Goal: Task Accomplishment & Management: Use online tool/utility

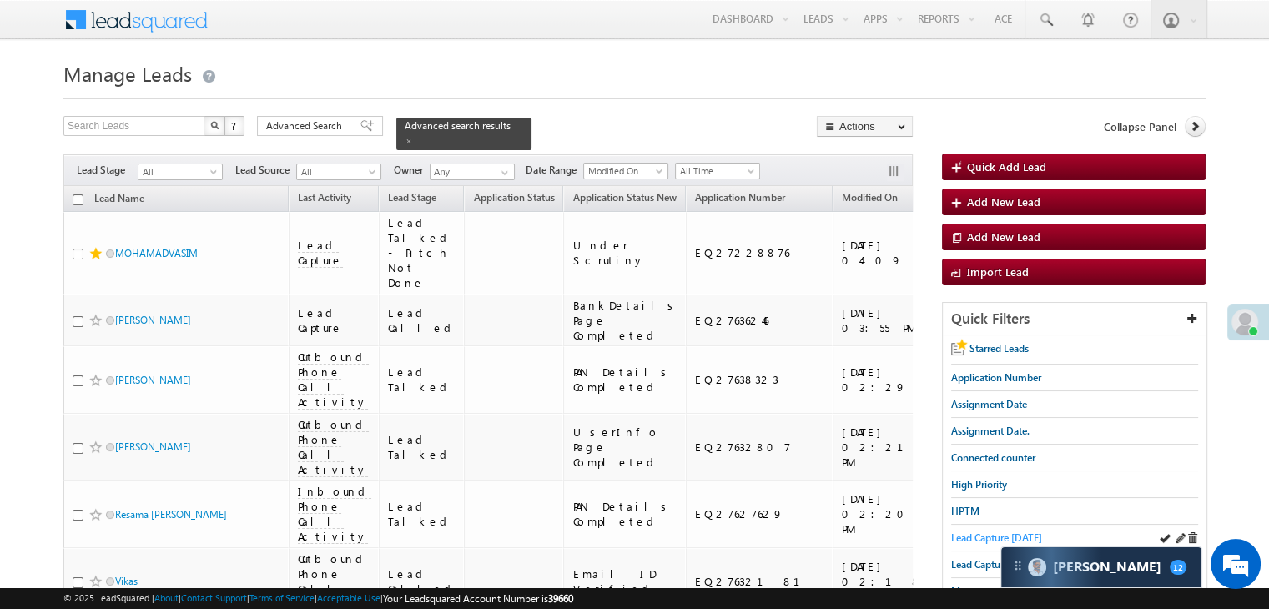
click at [982, 536] on span "Lead Capture today" at bounding box center [996, 537] width 91 height 13
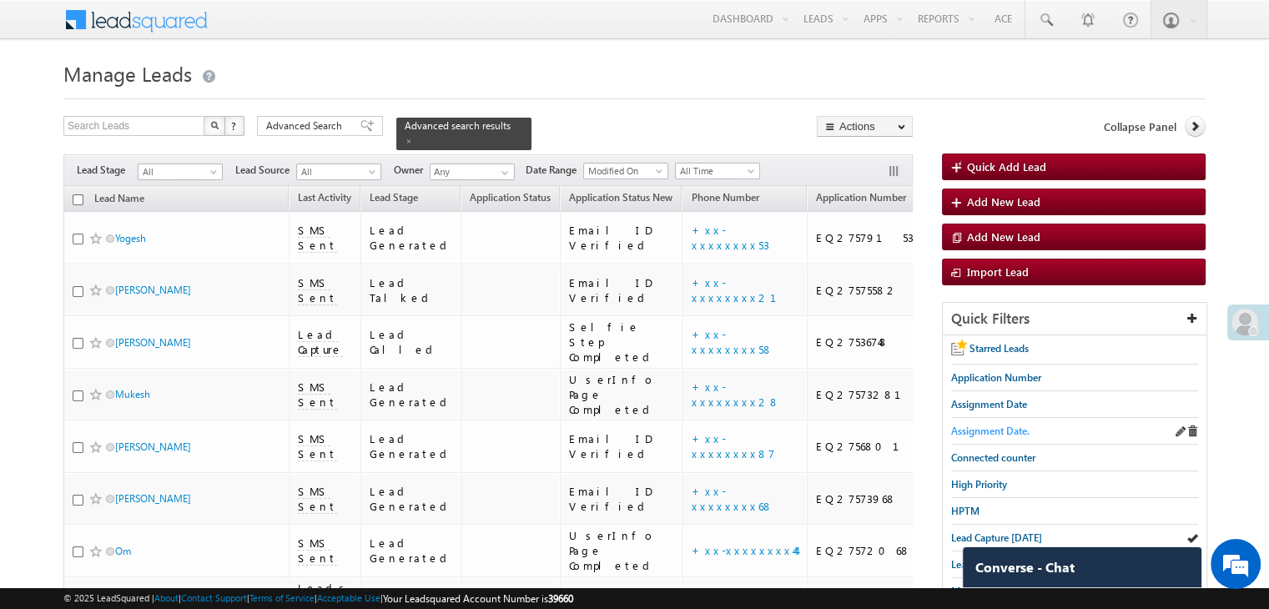
click at [988, 430] on span "Assignment Date." at bounding box center [990, 431] width 78 height 13
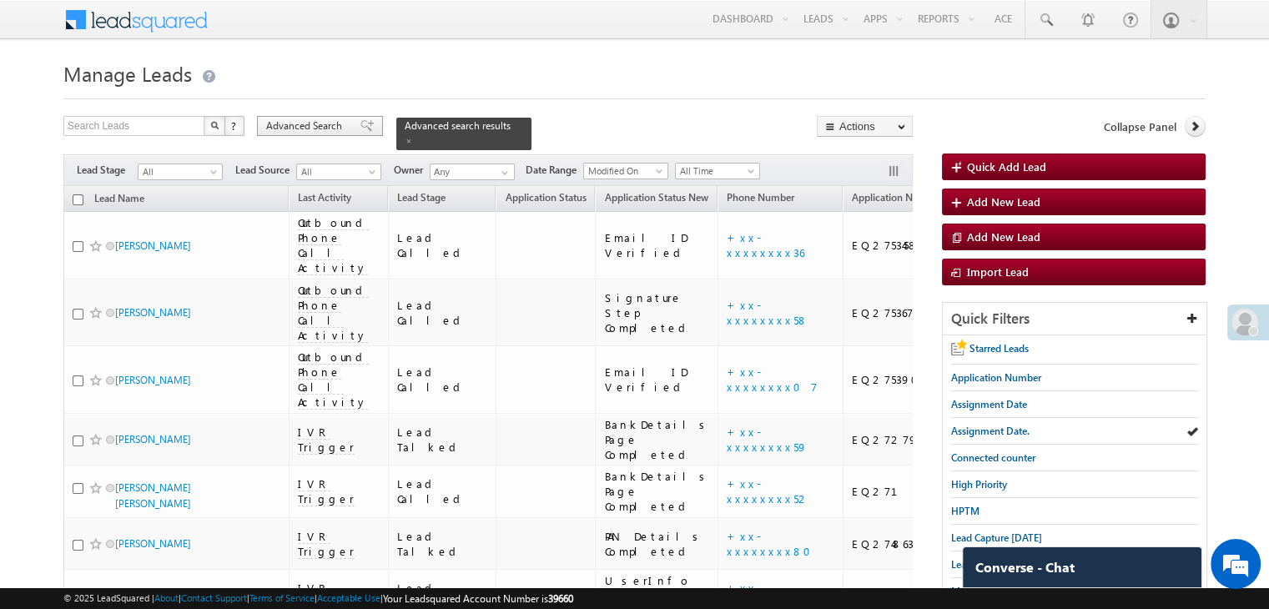
click at [302, 129] on span "Advanced Search" at bounding box center [306, 125] width 81 height 15
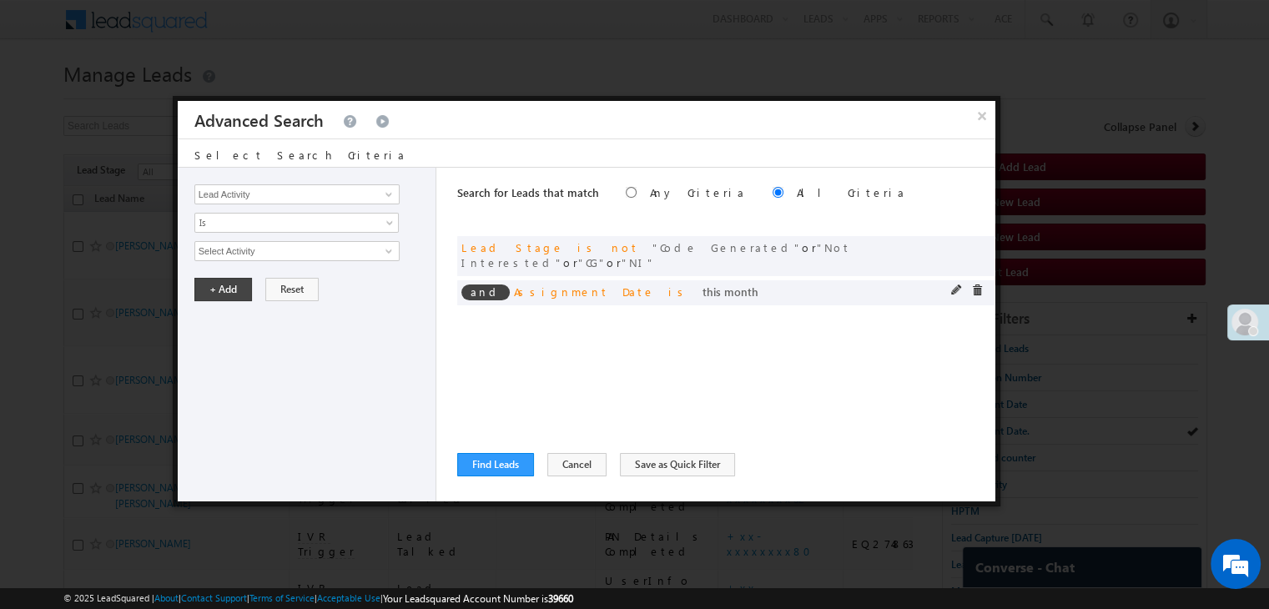
click at [953, 284] on span at bounding box center [957, 290] width 12 height 12
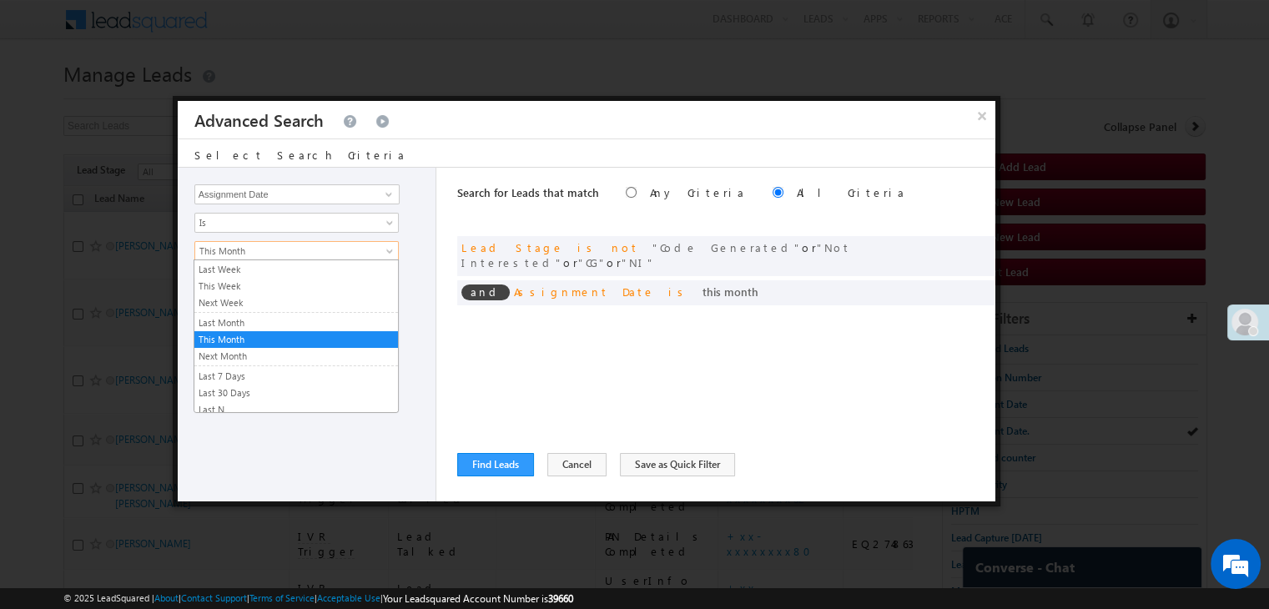
click at [309, 258] on link "This Month" at bounding box center [296, 251] width 204 height 20
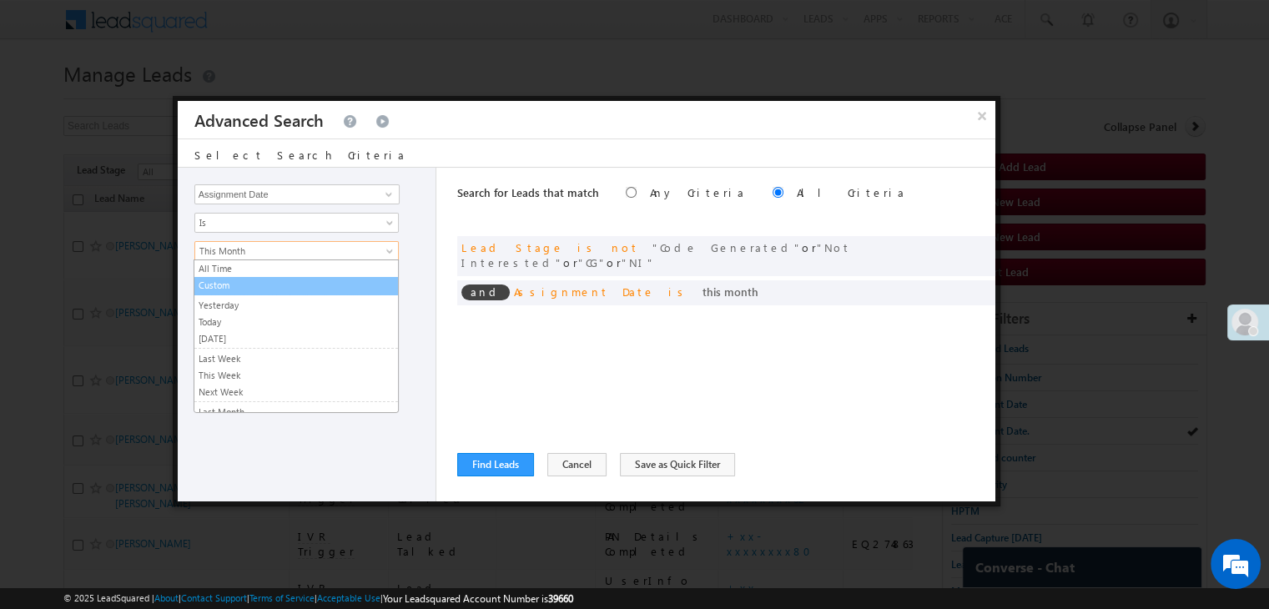
click at [272, 281] on link "Custom" at bounding box center [296, 285] width 204 height 15
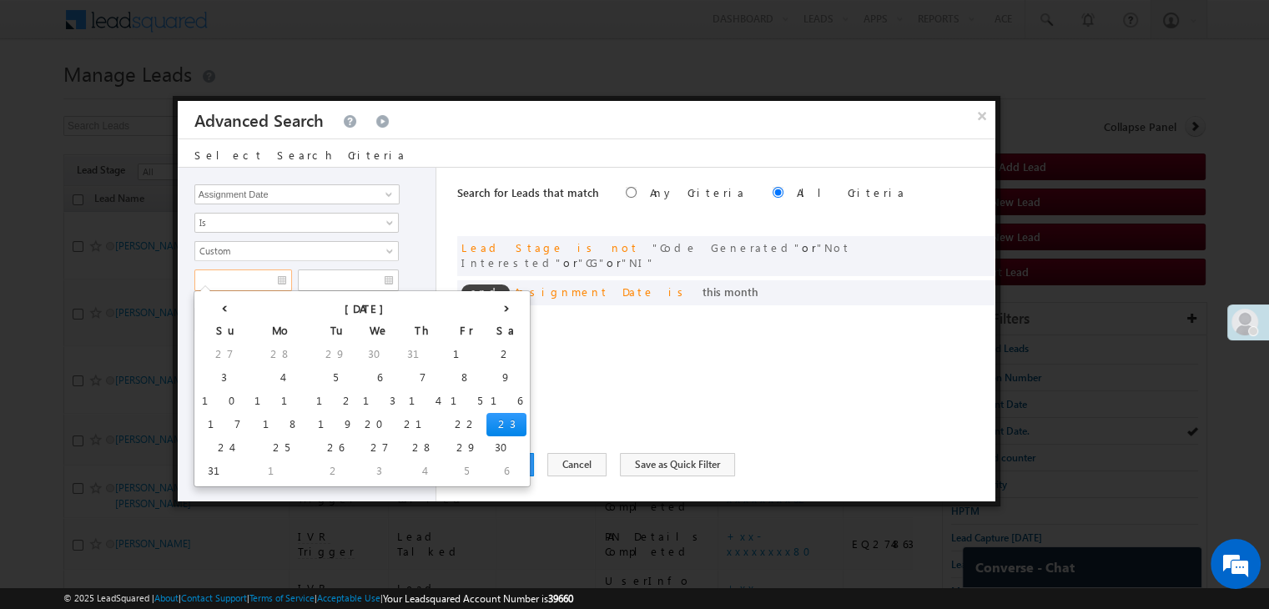
click at [264, 287] on input "text" at bounding box center [243, 280] width 98 height 22
click at [214, 425] on td "17" at bounding box center [224, 424] width 53 height 23
type input "08/17/25"
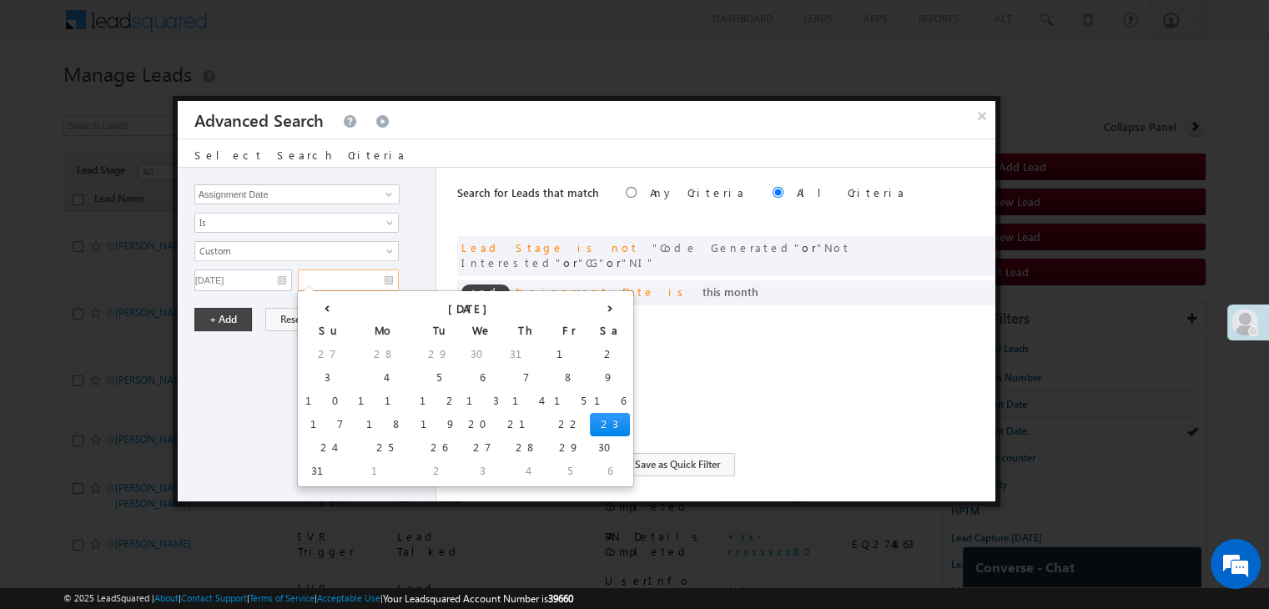
click at [356, 280] on input "text" at bounding box center [348, 280] width 101 height 22
click at [462, 421] on td "20" at bounding box center [482, 424] width 41 height 23
type input "08/20/25"
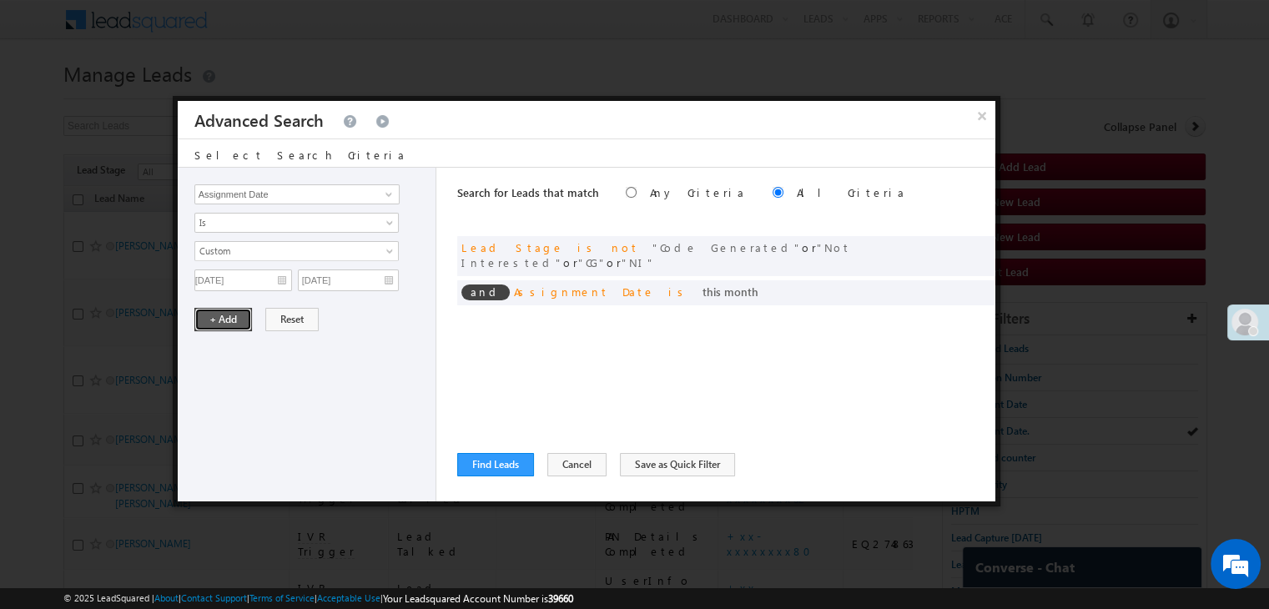
click at [211, 315] on button "+ Add" at bounding box center [223, 319] width 58 height 23
click at [491, 461] on button "Find Leads" at bounding box center [495, 464] width 77 height 23
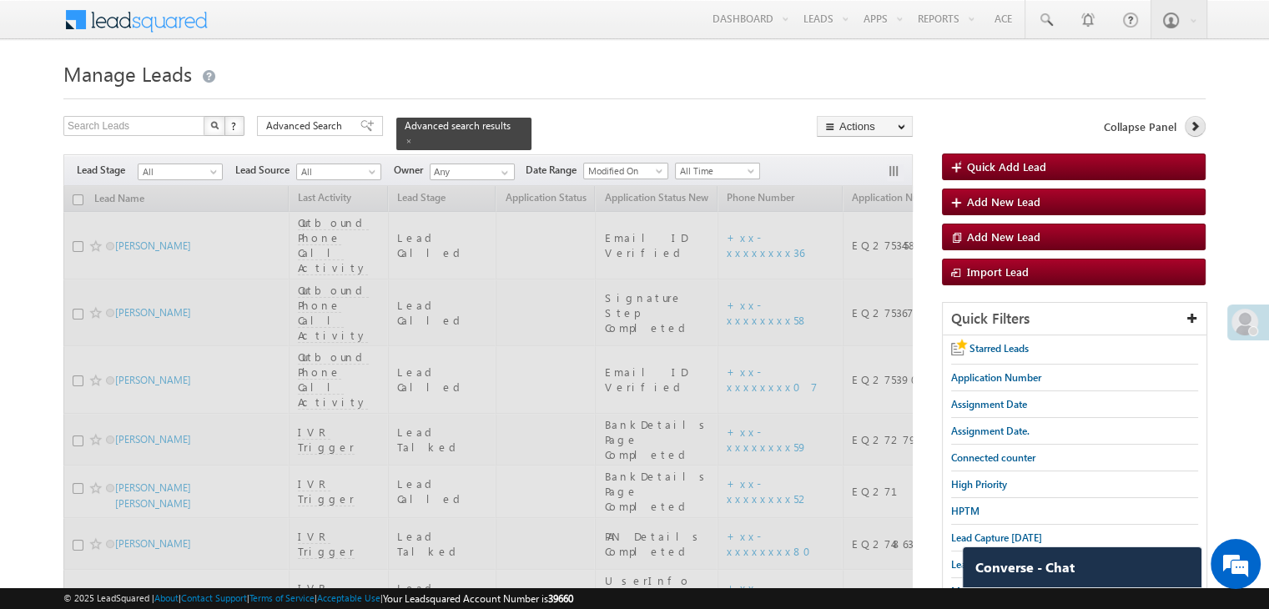
click at [1197, 125] on icon at bounding box center [1195, 126] width 12 height 12
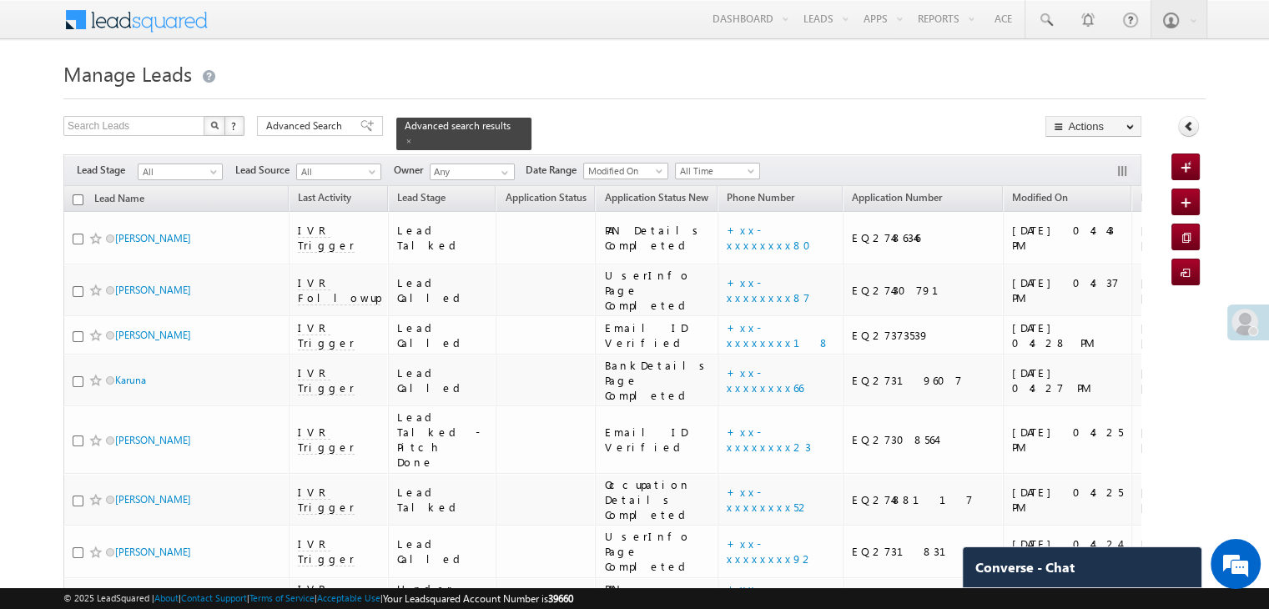
scroll to position [0, 128]
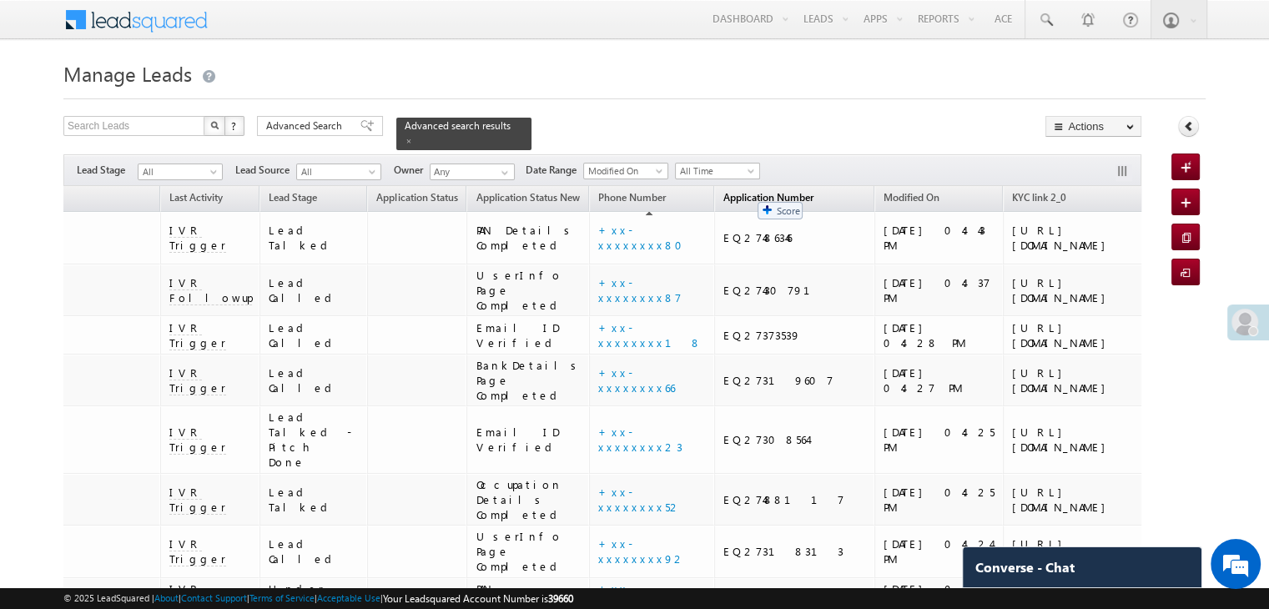
drag, startPoint x: 1084, startPoint y: 187, endPoint x: 749, endPoint y: 194, distance: 334.6
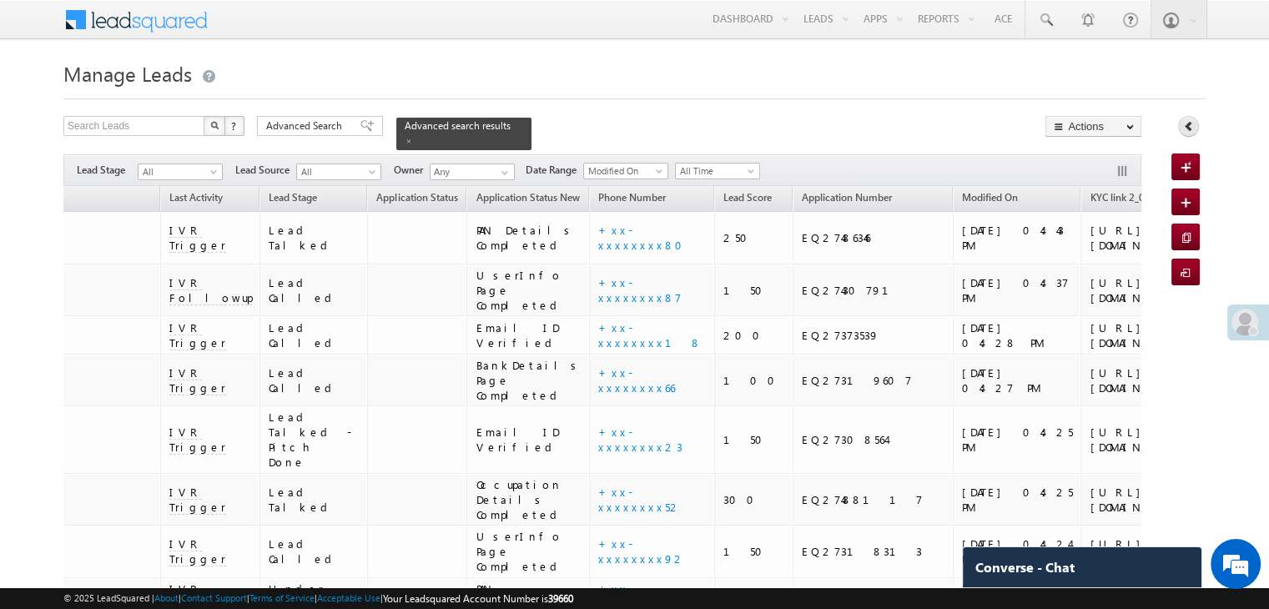
click at [1187, 127] on icon at bounding box center [1189, 126] width 12 height 12
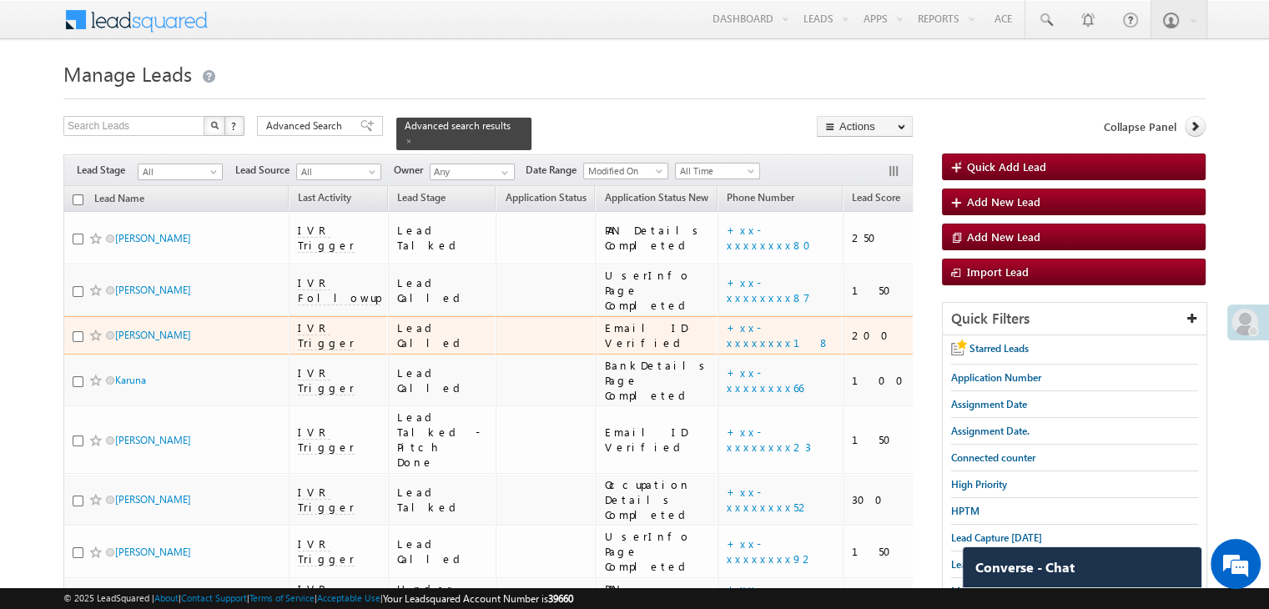
scroll to position [0, 0]
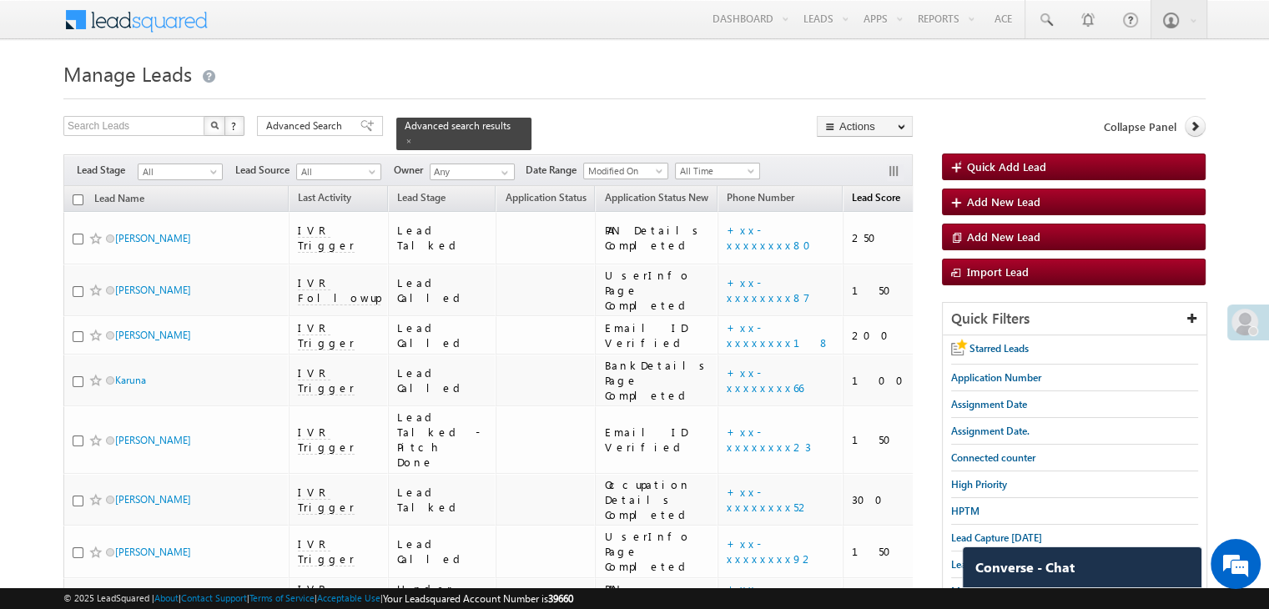
click at [852, 191] on span "Lead Score" at bounding box center [876, 197] width 48 height 13
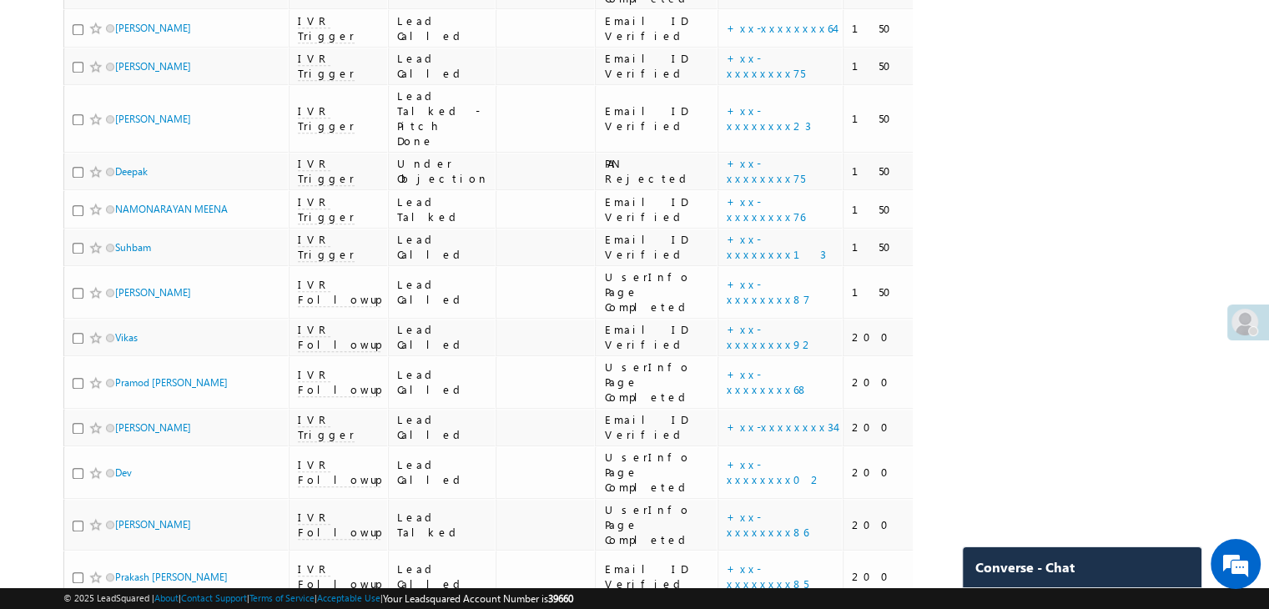
scroll to position [1168, 0]
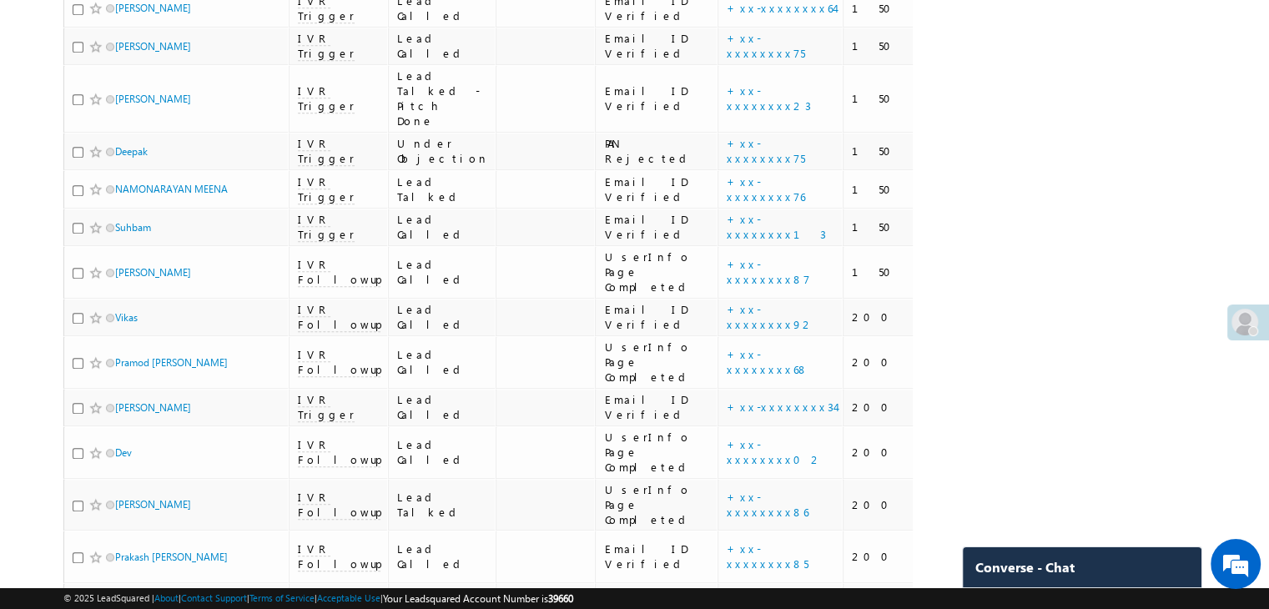
drag, startPoint x: 143, startPoint y: 51, endPoint x: 143, endPoint y: 68, distance: 16.7
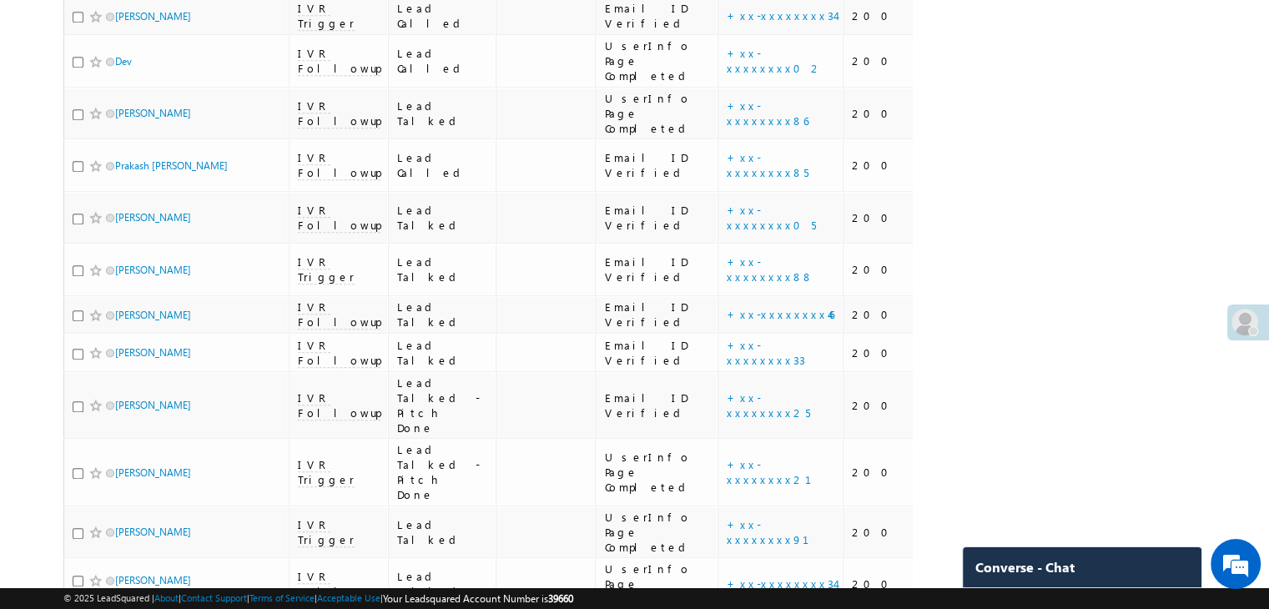
scroll to position [1585, 0]
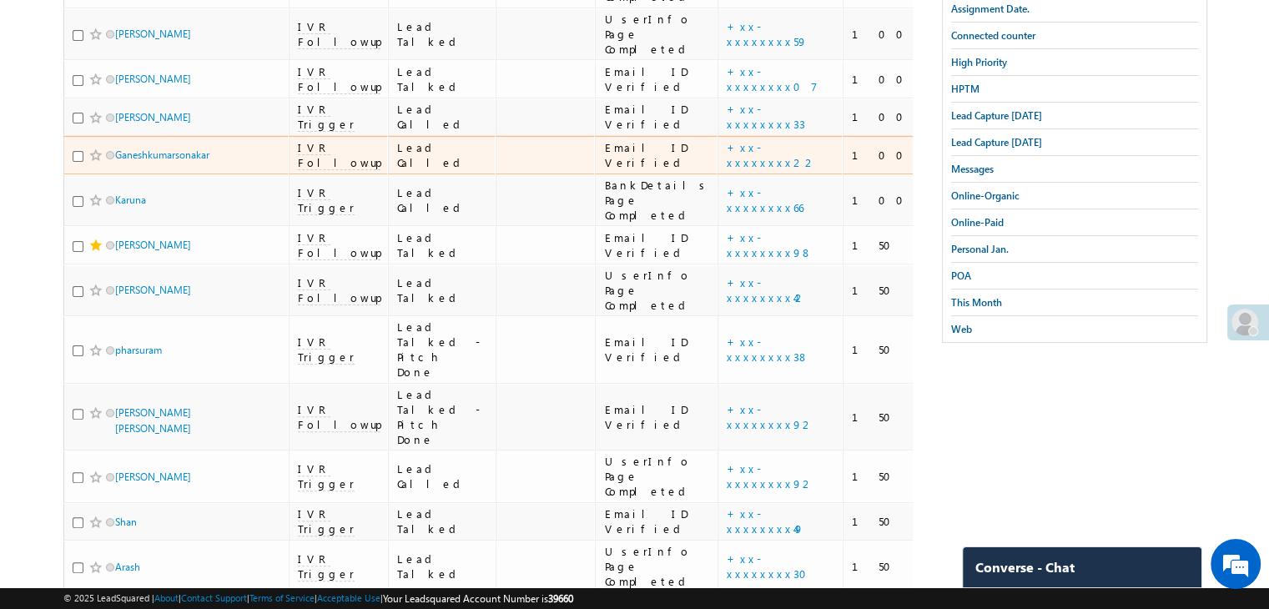
scroll to position [417, 0]
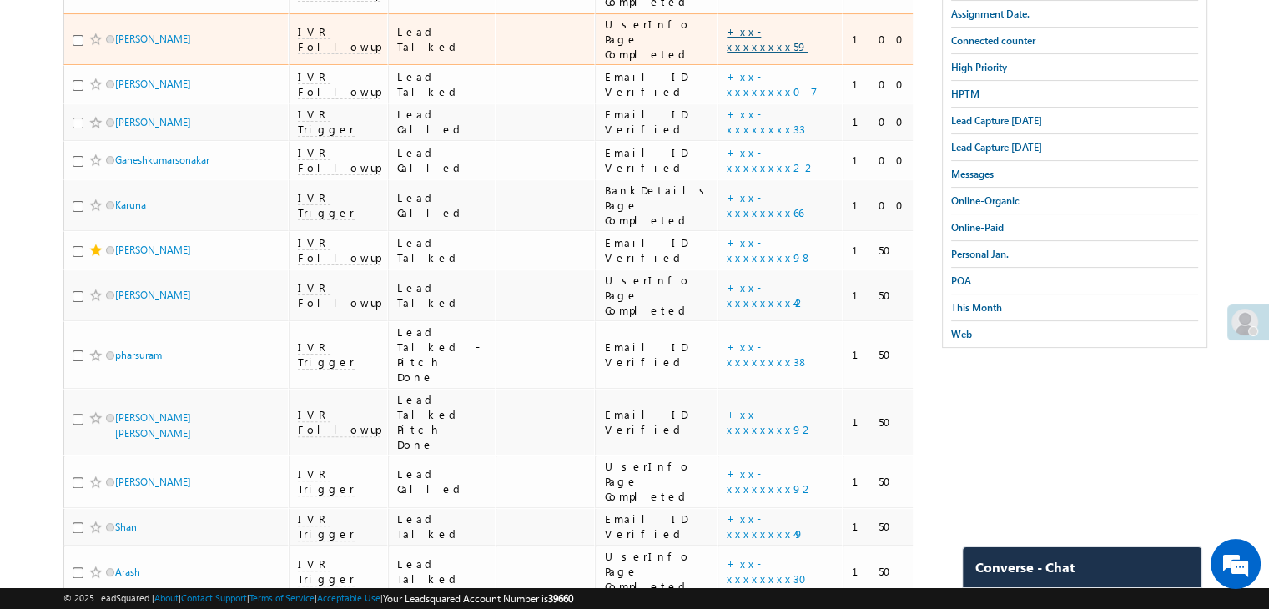
click at [727, 53] on link "+xx-xxxxxxxx59" at bounding box center [767, 38] width 81 height 29
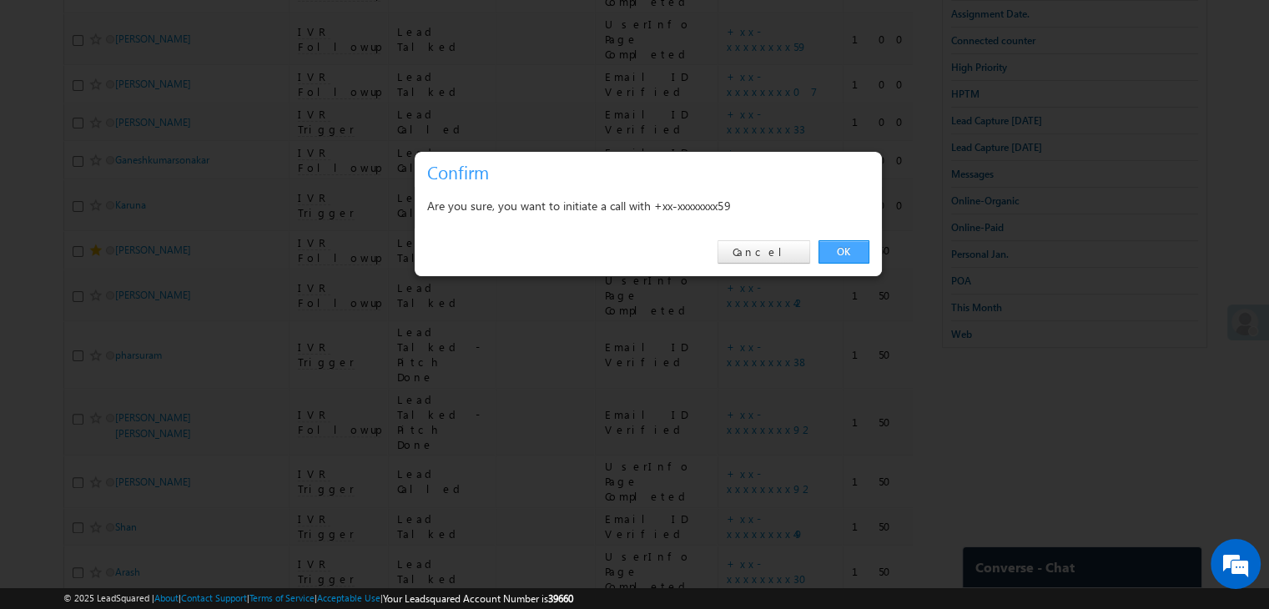
click at [860, 252] on link "OK" at bounding box center [843, 251] width 51 height 23
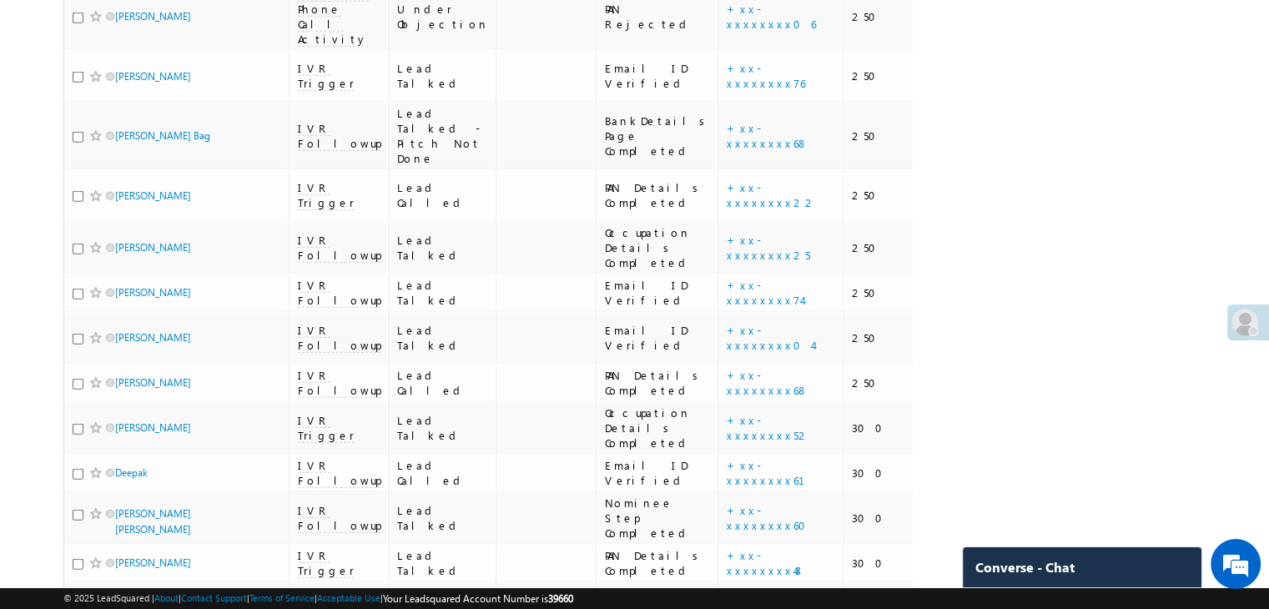
scroll to position [4171, 0]
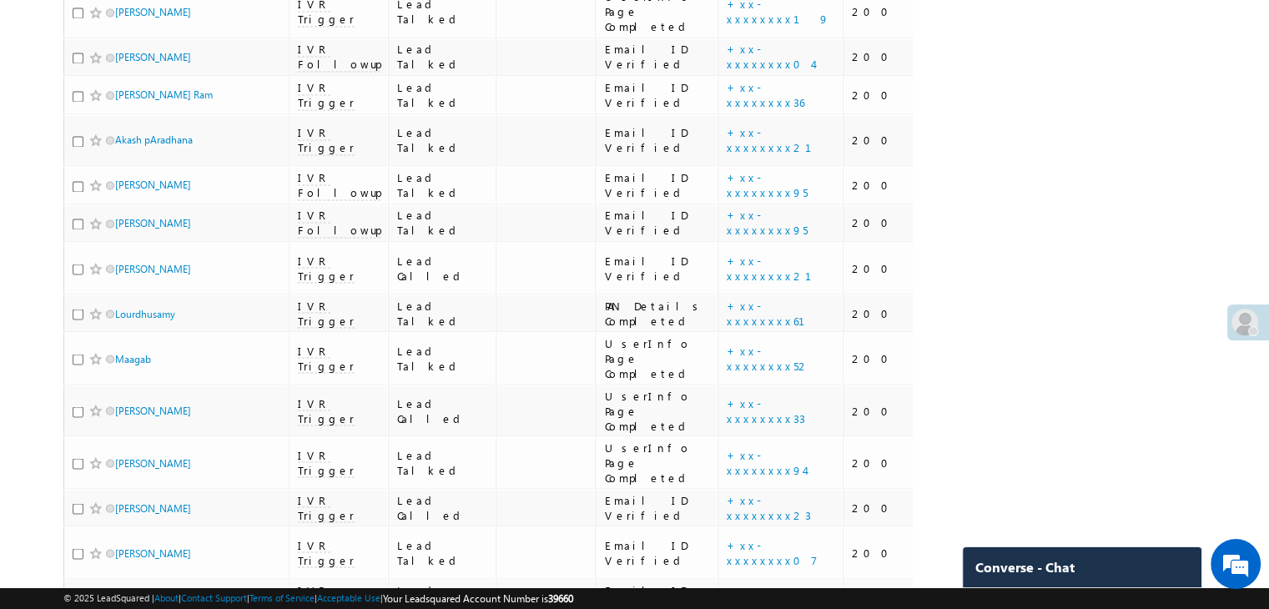
scroll to position [2836, 0]
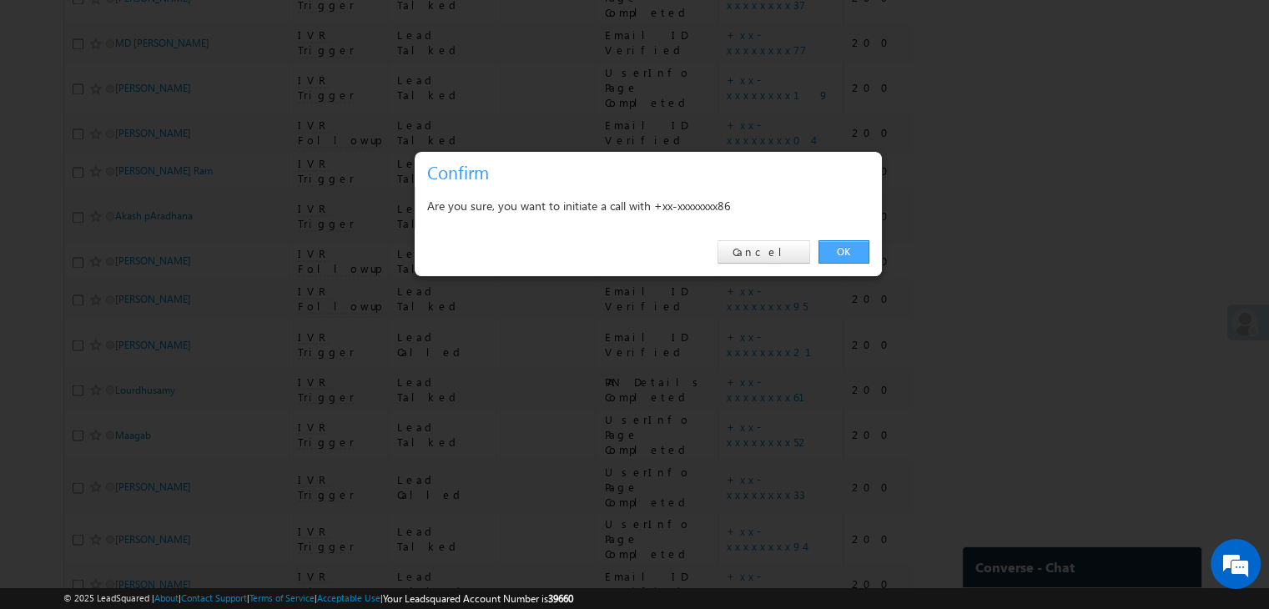
click at [828, 242] on link "OK" at bounding box center [843, 251] width 51 height 23
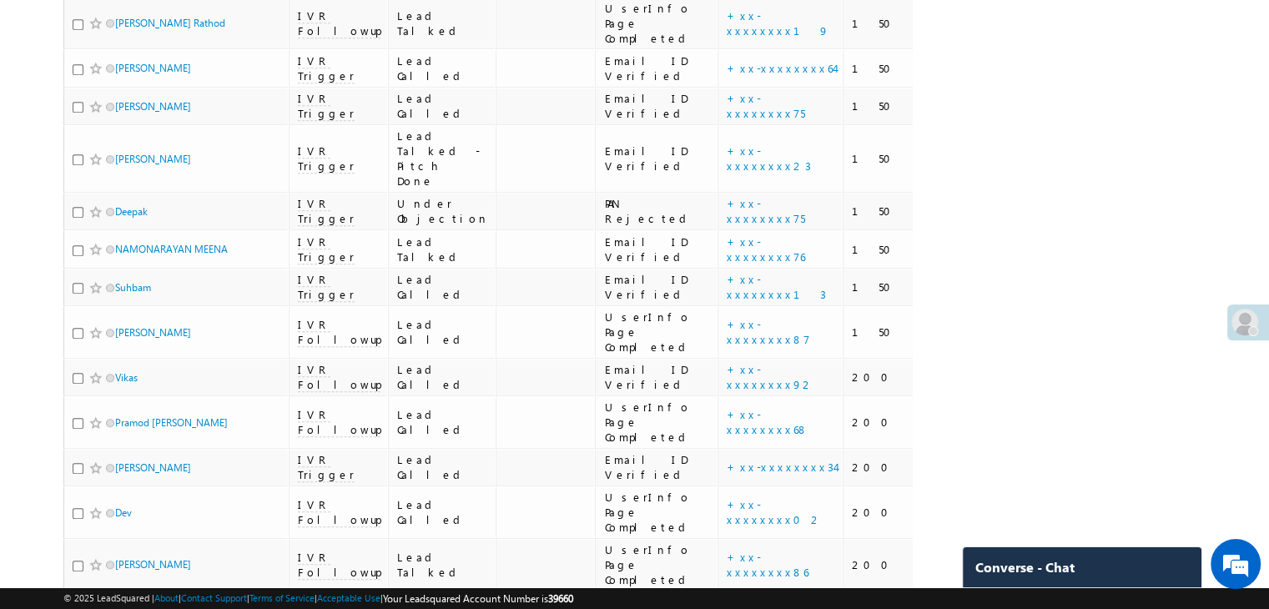
scroll to position [1084, 0]
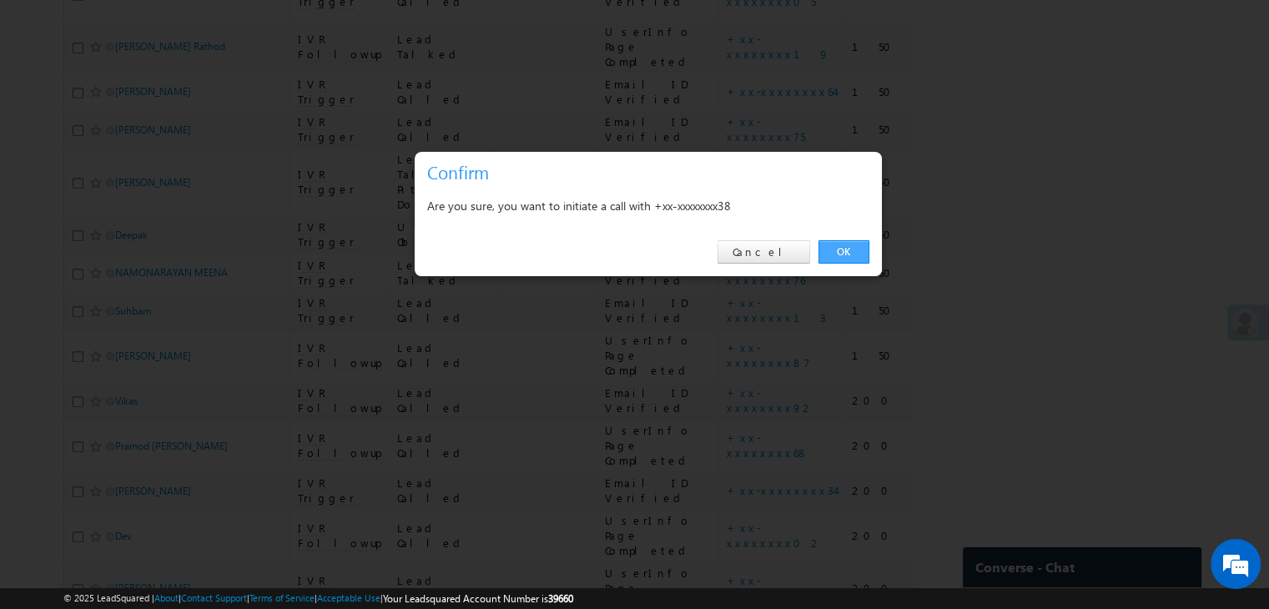
click at [845, 241] on link "OK" at bounding box center [843, 251] width 51 height 23
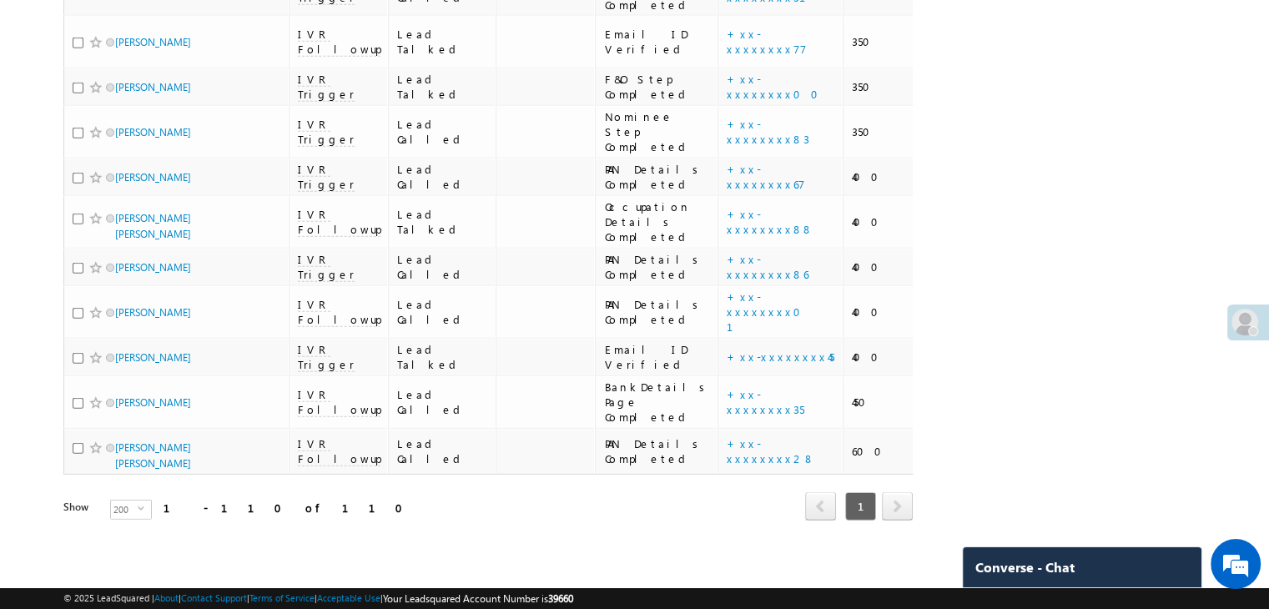
scroll to position [6006, 0]
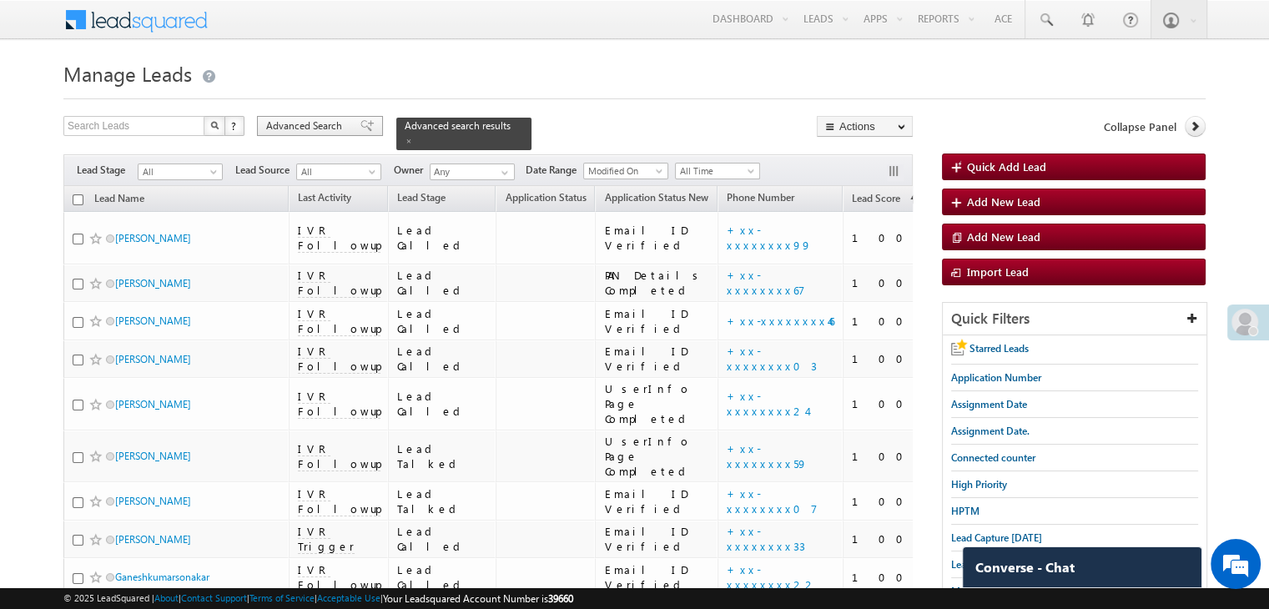
click at [360, 131] on span at bounding box center [366, 126] width 13 height 12
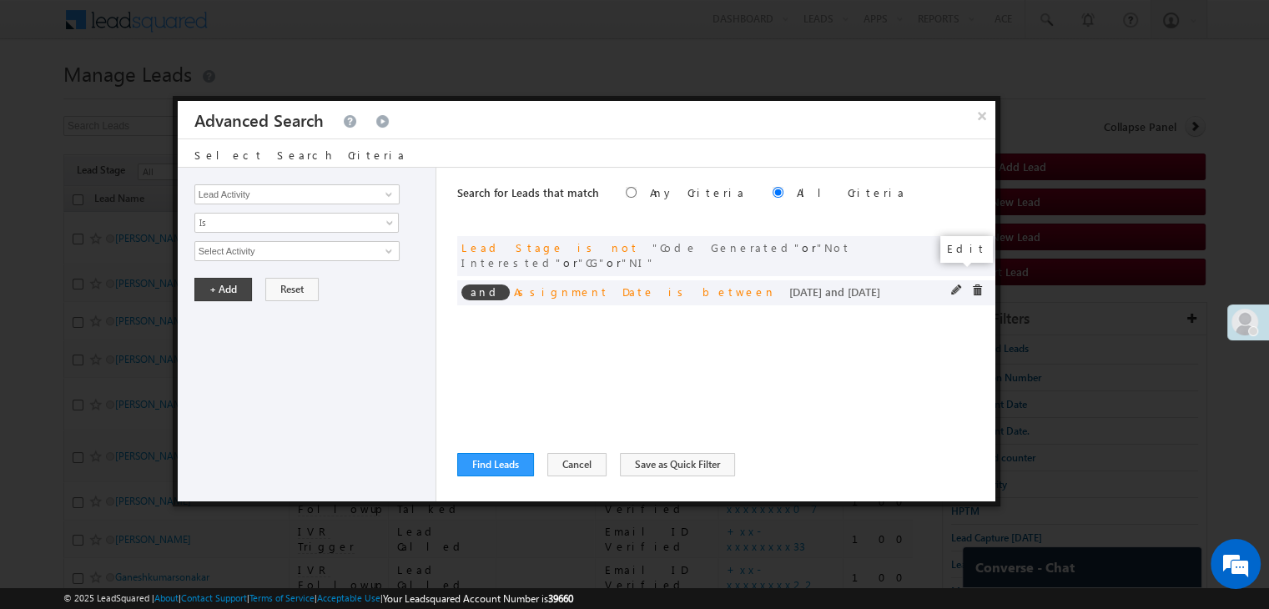
click at [957, 284] on span at bounding box center [957, 290] width 12 height 12
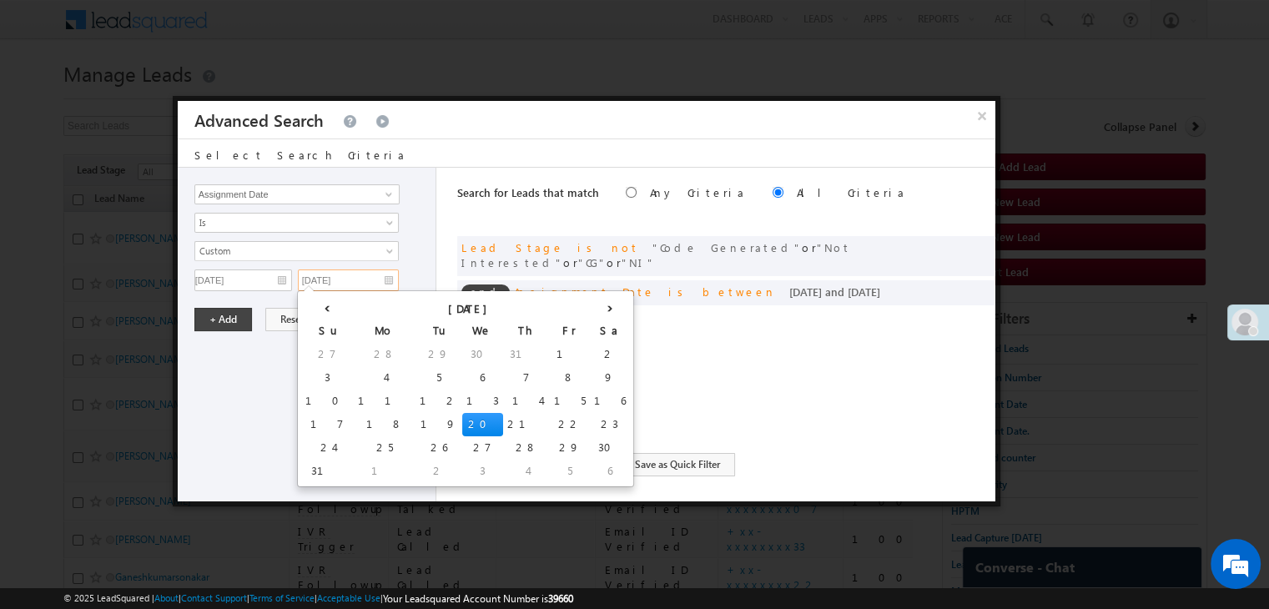
click at [355, 277] on input "08/20/25" at bounding box center [348, 280] width 101 height 22
click at [503, 415] on td "21" at bounding box center [526, 424] width 47 height 23
type input "08/21/25"
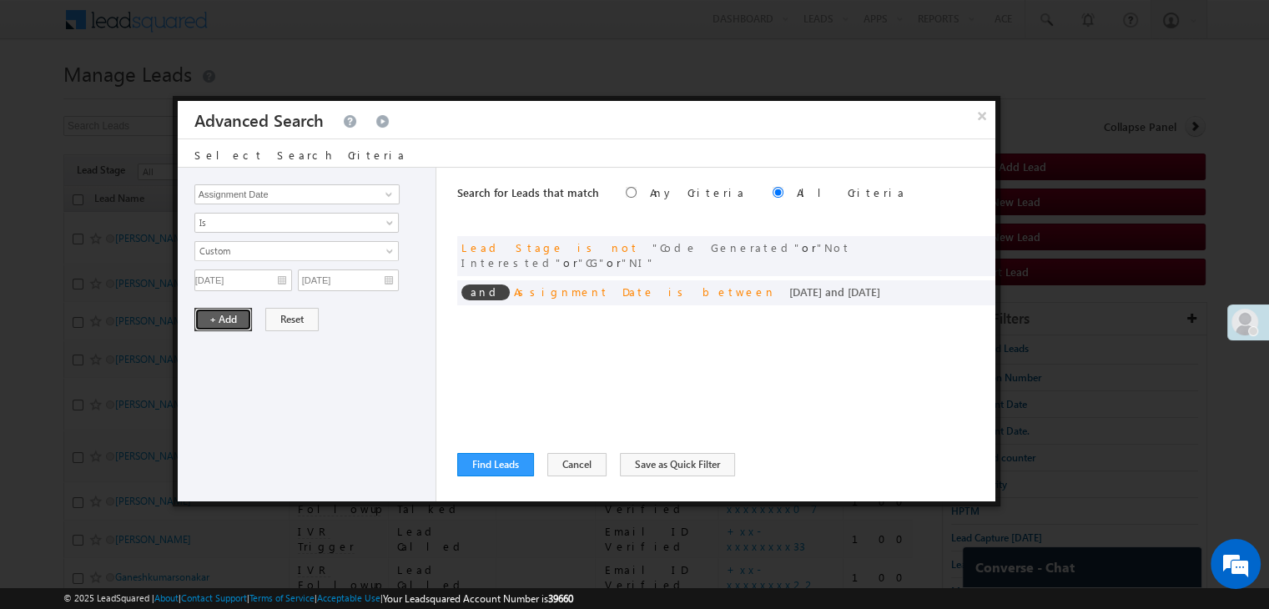
click at [234, 317] on button "+ Add" at bounding box center [223, 319] width 58 height 23
click at [471, 464] on button "Find Leads" at bounding box center [495, 464] width 77 height 23
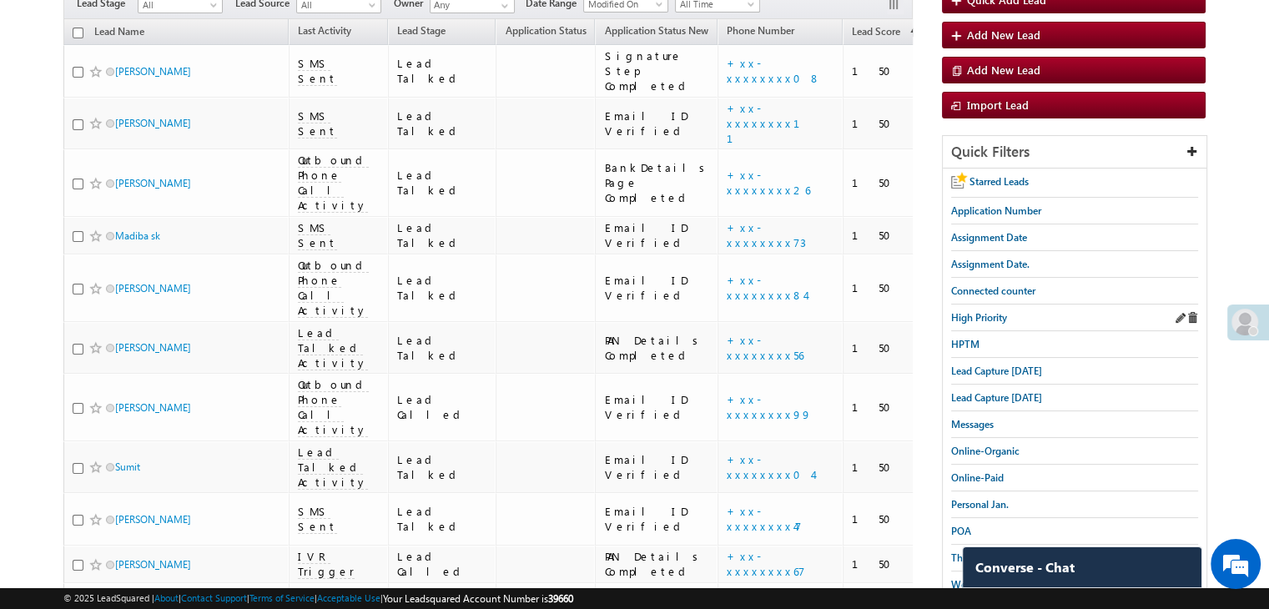
scroll to position [83, 0]
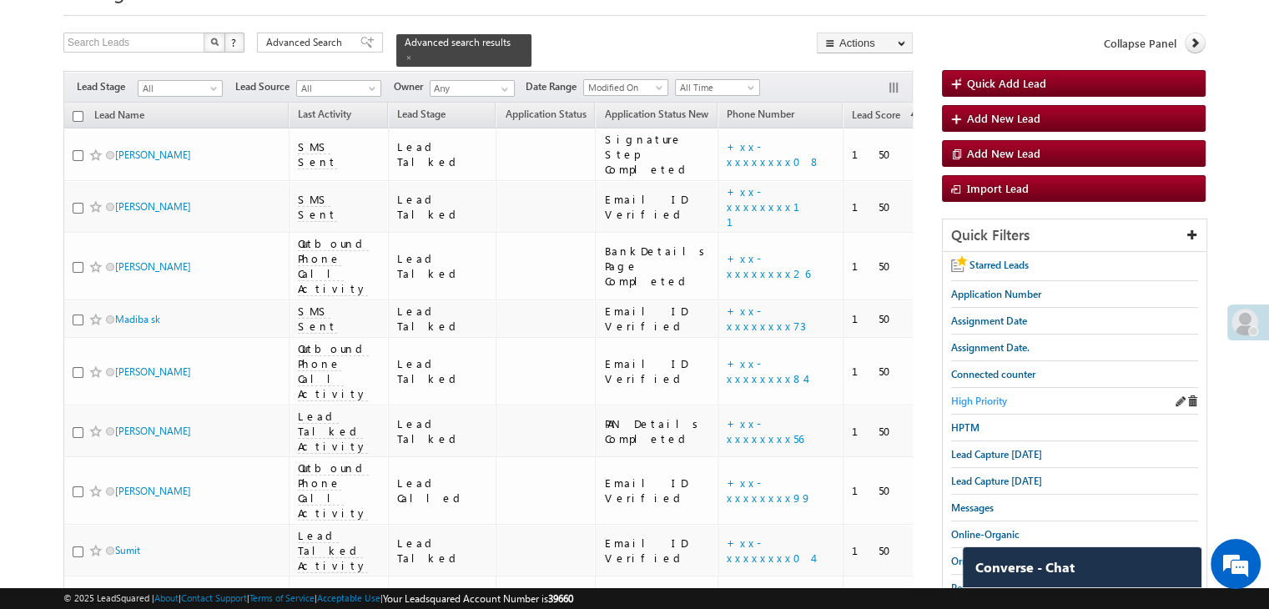
click at [991, 401] on span "High Priority" at bounding box center [979, 401] width 56 height 13
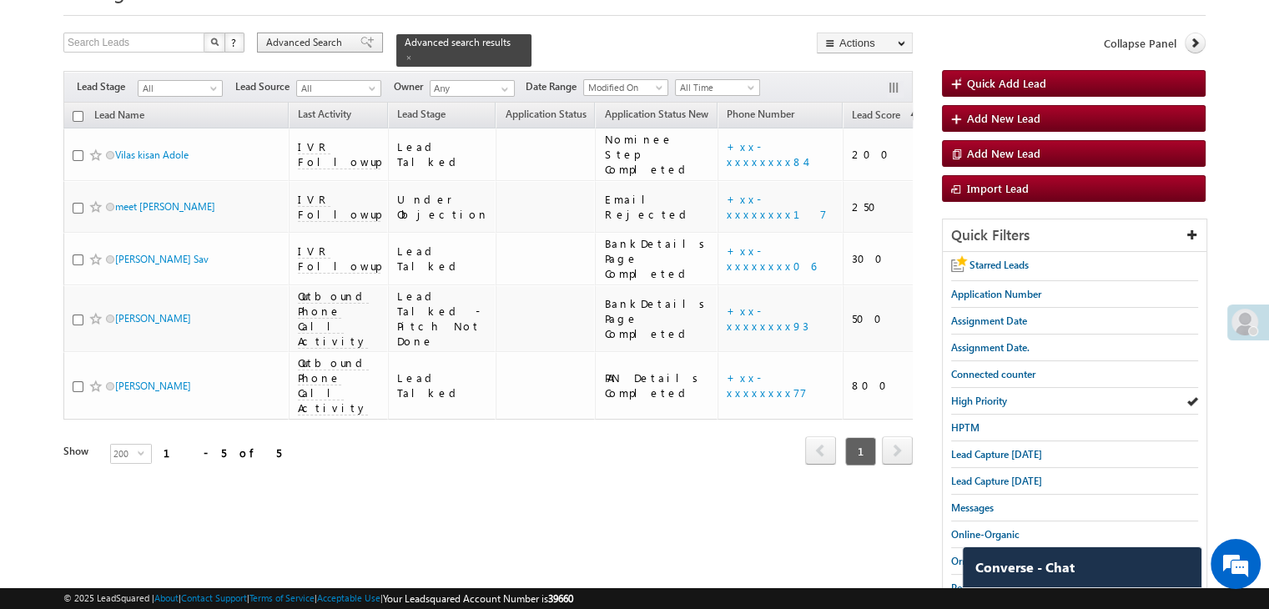
click at [360, 43] on span at bounding box center [366, 43] width 13 height 12
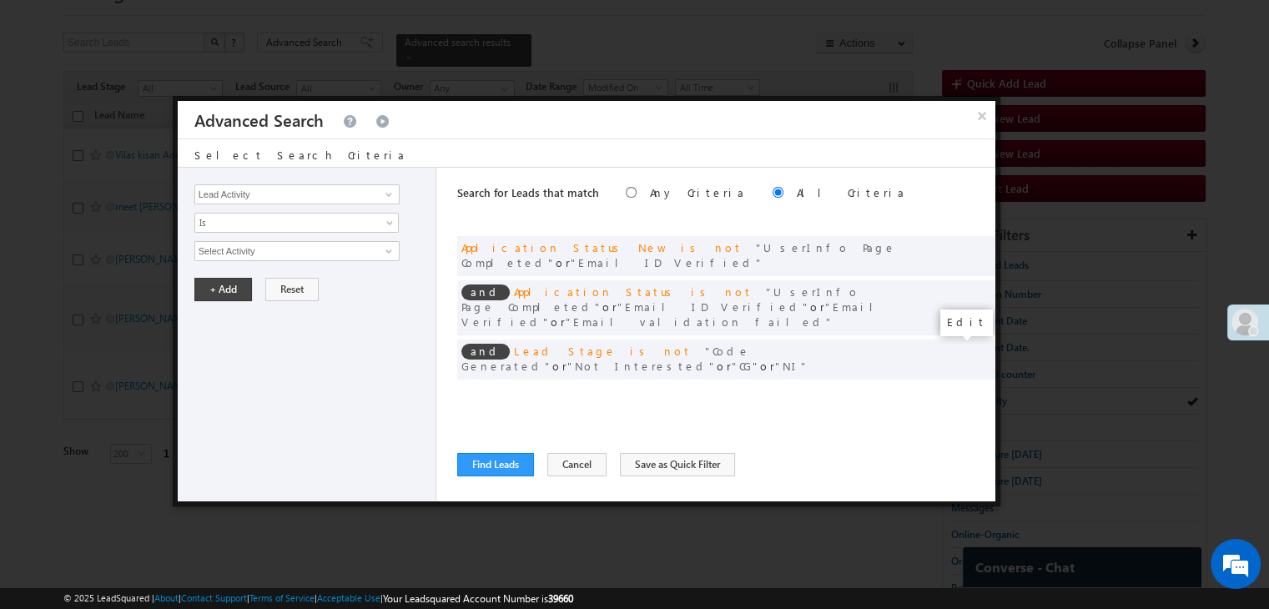
click at [958, 388] on span at bounding box center [957, 394] width 12 height 12
click at [272, 275] on input "07/01/25" at bounding box center [243, 280] width 98 height 22
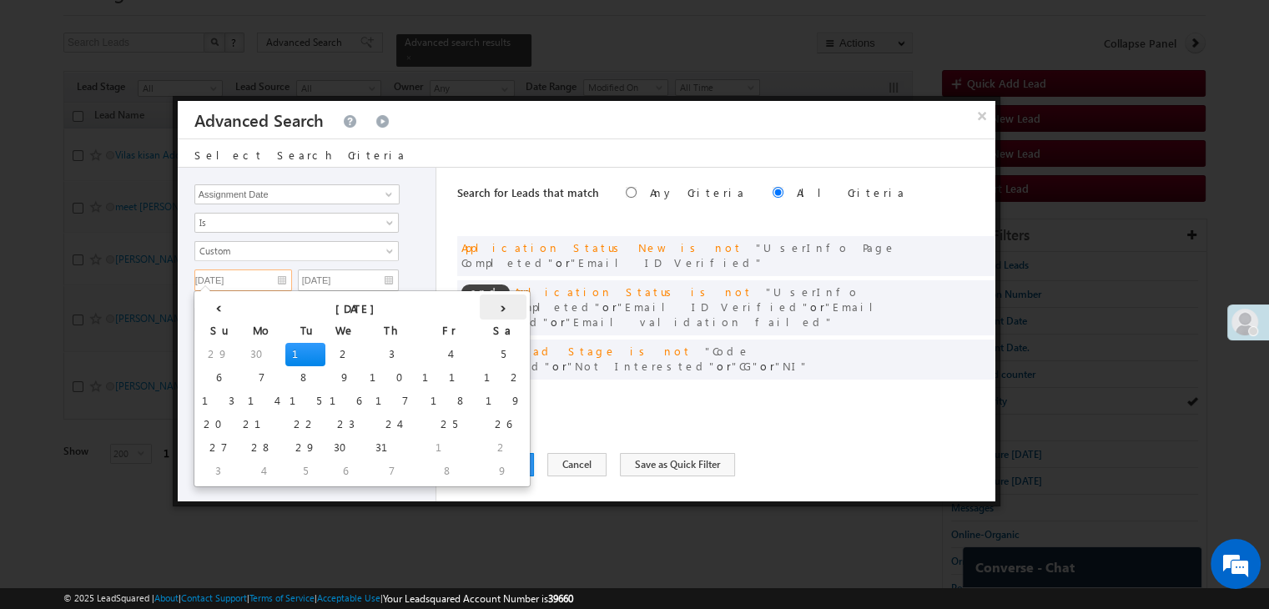
click at [480, 306] on th "›" at bounding box center [503, 306] width 47 height 25
click at [400, 416] on td "21" at bounding box center [423, 424] width 47 height 23
type input "08/21/25"
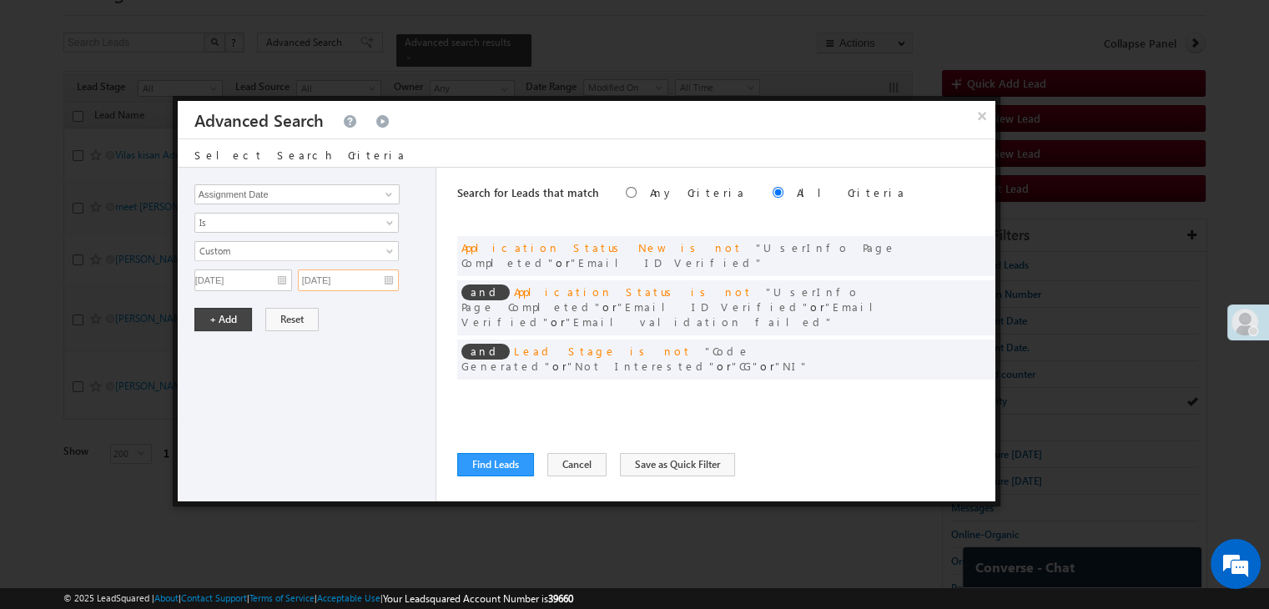
click at [361, 276] on input "07/01/25" at bounding box center [348, 280] width 101 height 22
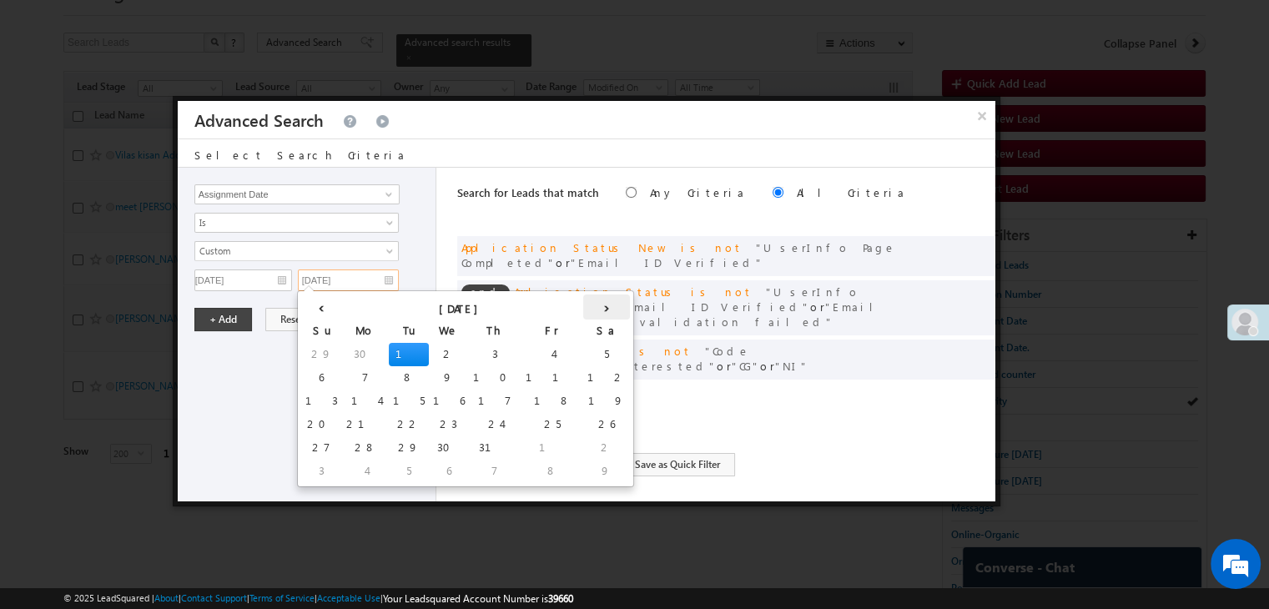
click at [583, 306] on th "›" at bounding box center [606, 306] width 47 height 25
click at [503, 430] on td "21" at bounding box center [526, 424] width 47 height 23
type input "08/21/25"
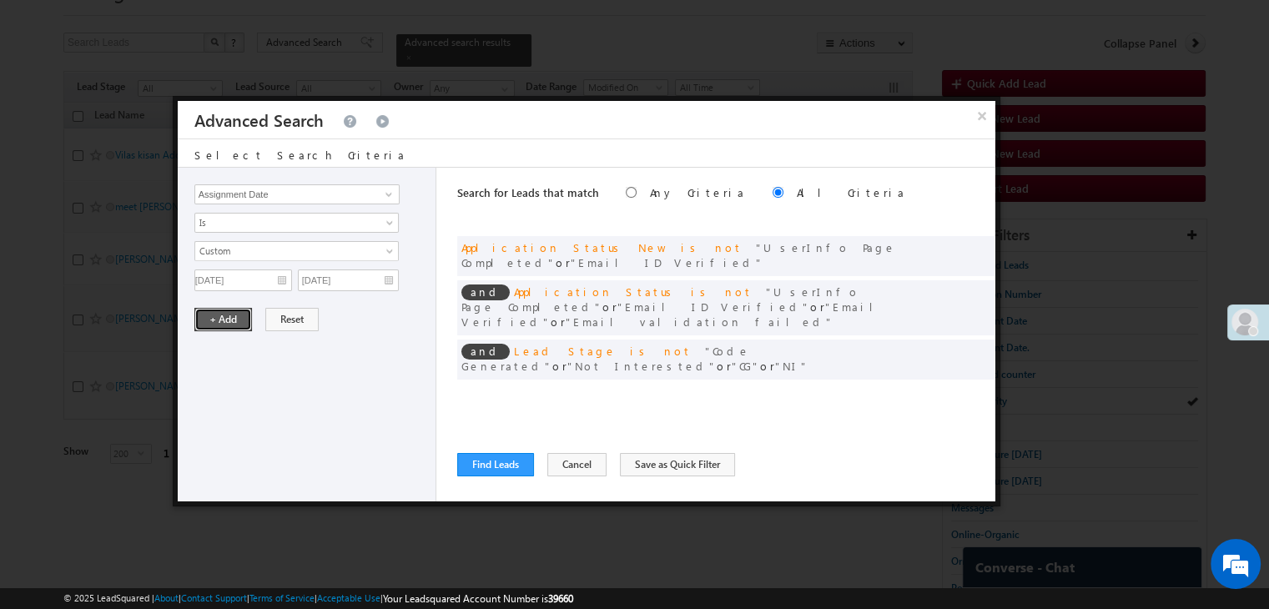
click at [219, 308] on button "+ Add" at bounding box center [223, 319] width 58 height 23
click at [526, 465] on button "Find Leads" at bounding box center [495, 464] width 77 height 23
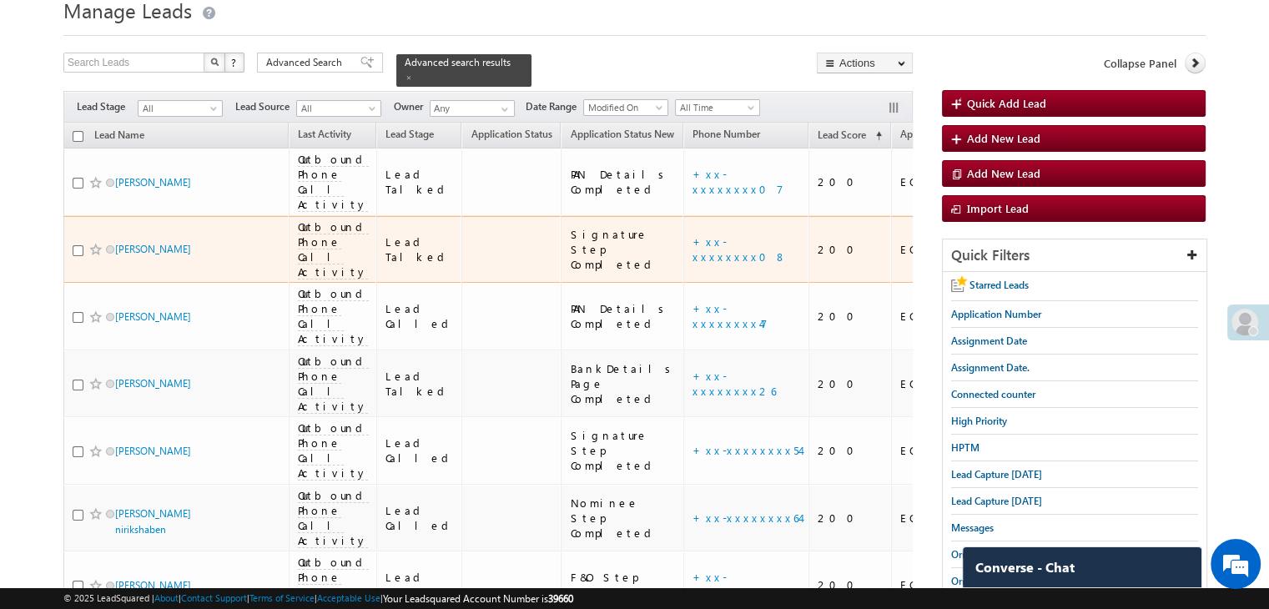
scroll to position [0, 0]
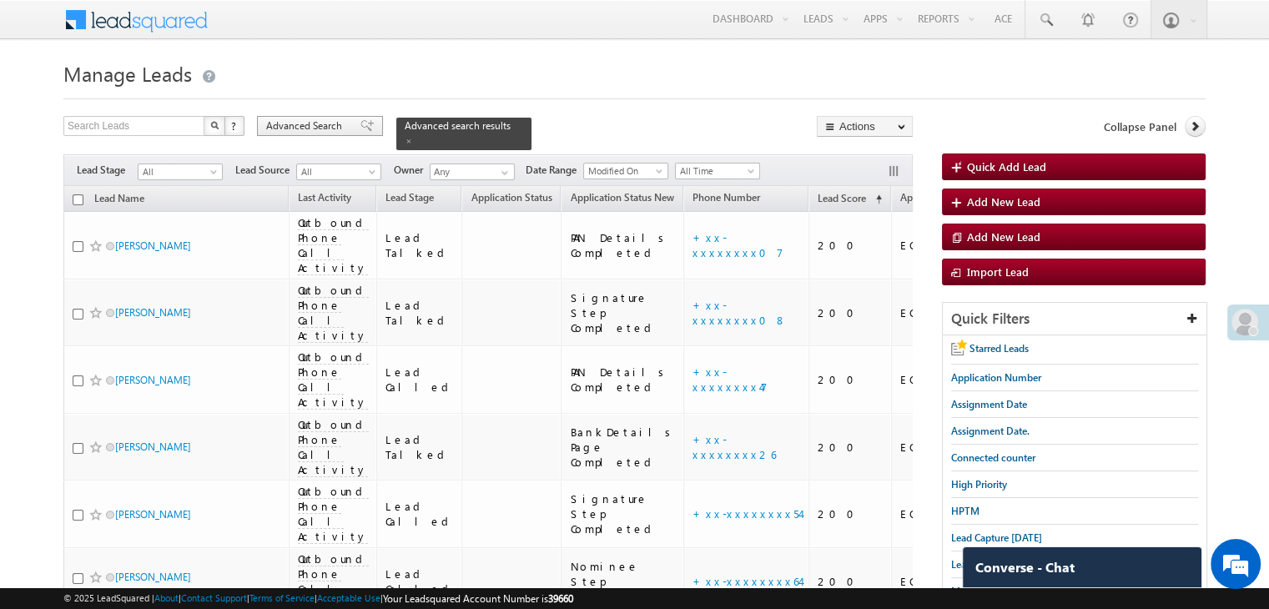
click at [321, 124] on span "Advanced Search" at bounding box center [306, 125] width 81 height 15
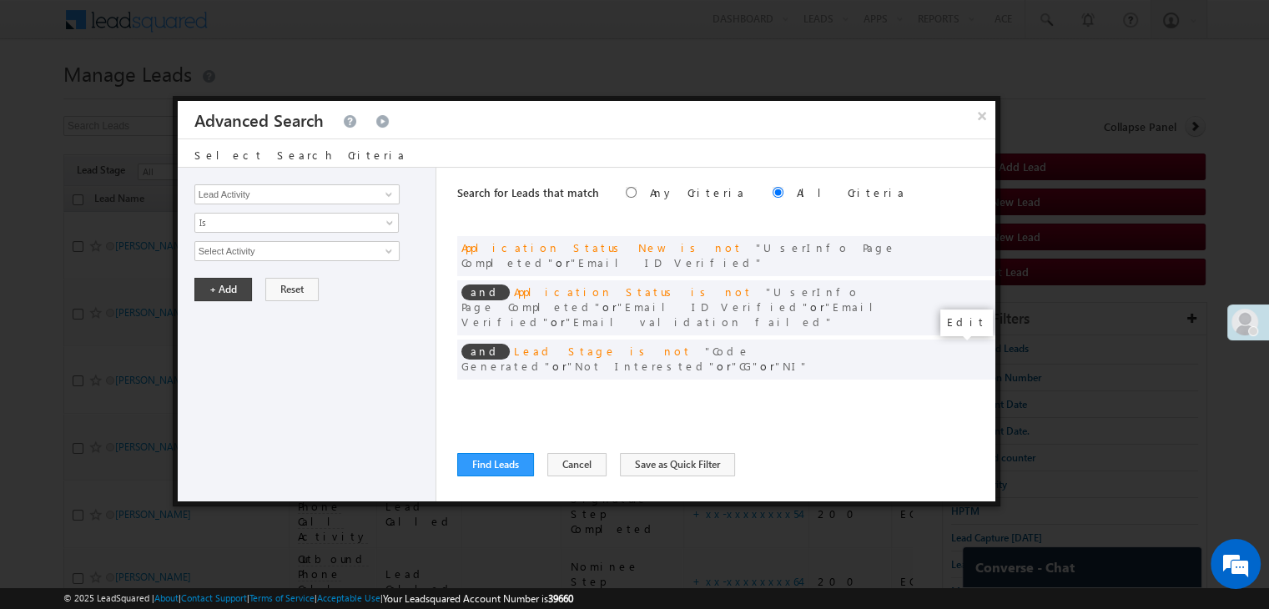
click at [954, 388] on span at bounding box center [957, 394] width 12 height 12
click at [279, 262] on div "All Time Custom Yesterday Today Tomorrow Last Week This Week Next Week Last Mon…" at bounding box center [310, 266] width 233 height 50
click at [266, 284] on input "08/21/25" at bounding box center [243, 280] width 98 height 22
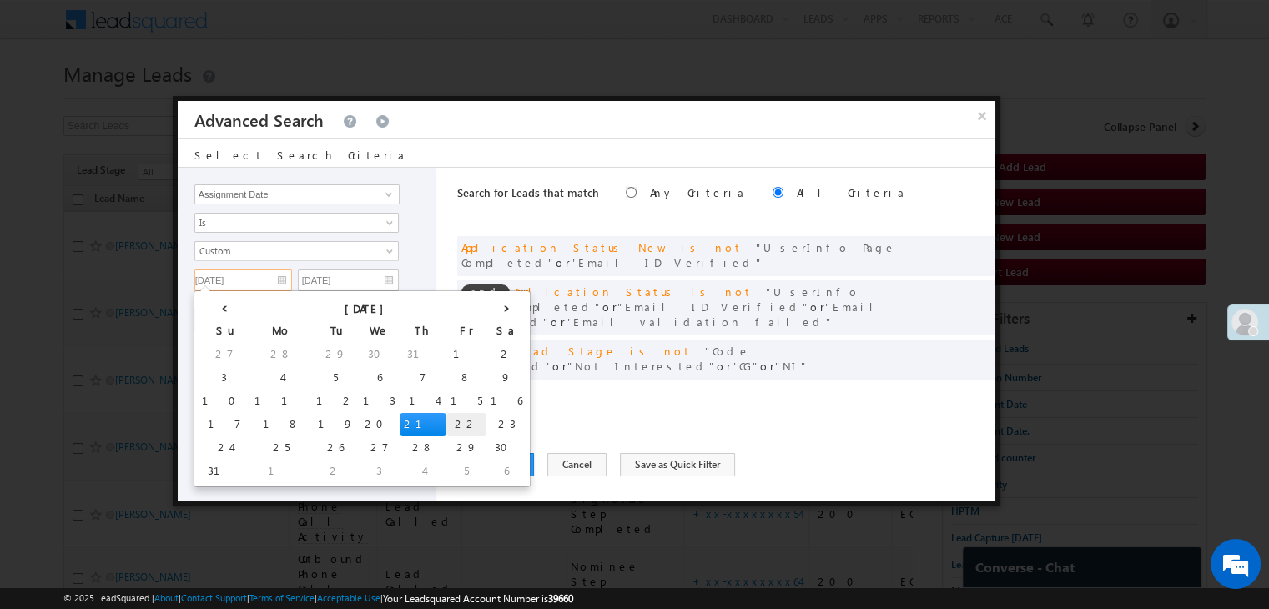
click at [446, 430] on td "22" at bounding box center [466, 424] width 40 height 23
type input "08/22/25"
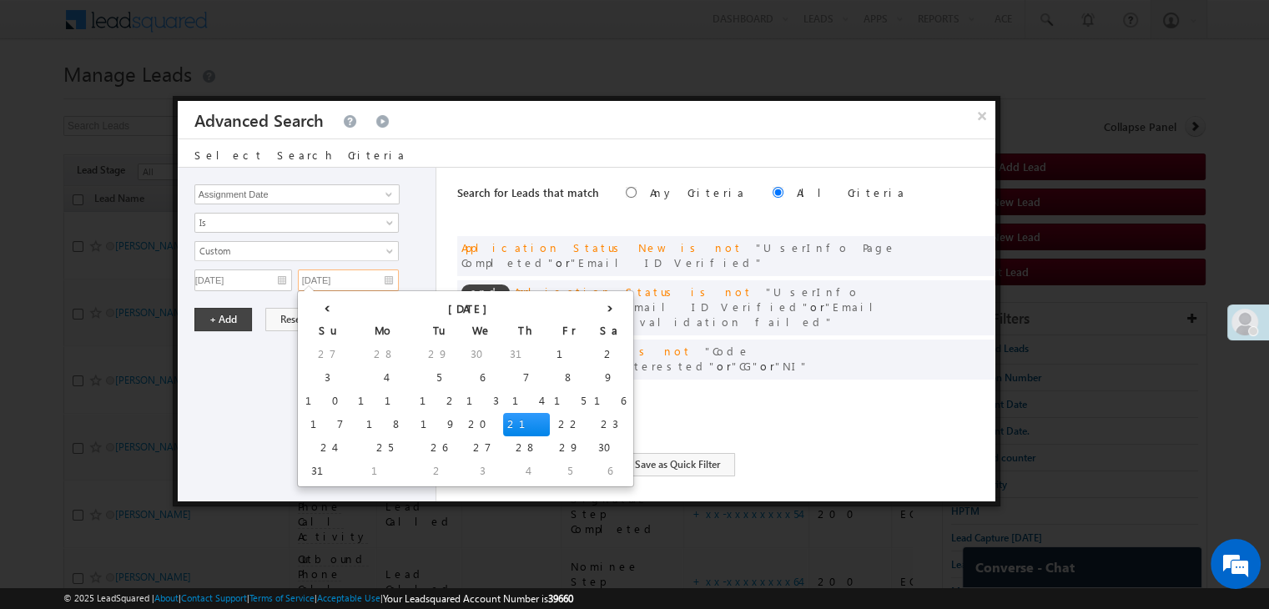
click at [376, 279] on input "08/21/25" at bounding box center [348, 280] width 101 height 22
click at [550, 418] on td "22" at bounding box center [570, 424] width 40 height 23
type input "08/22/25"
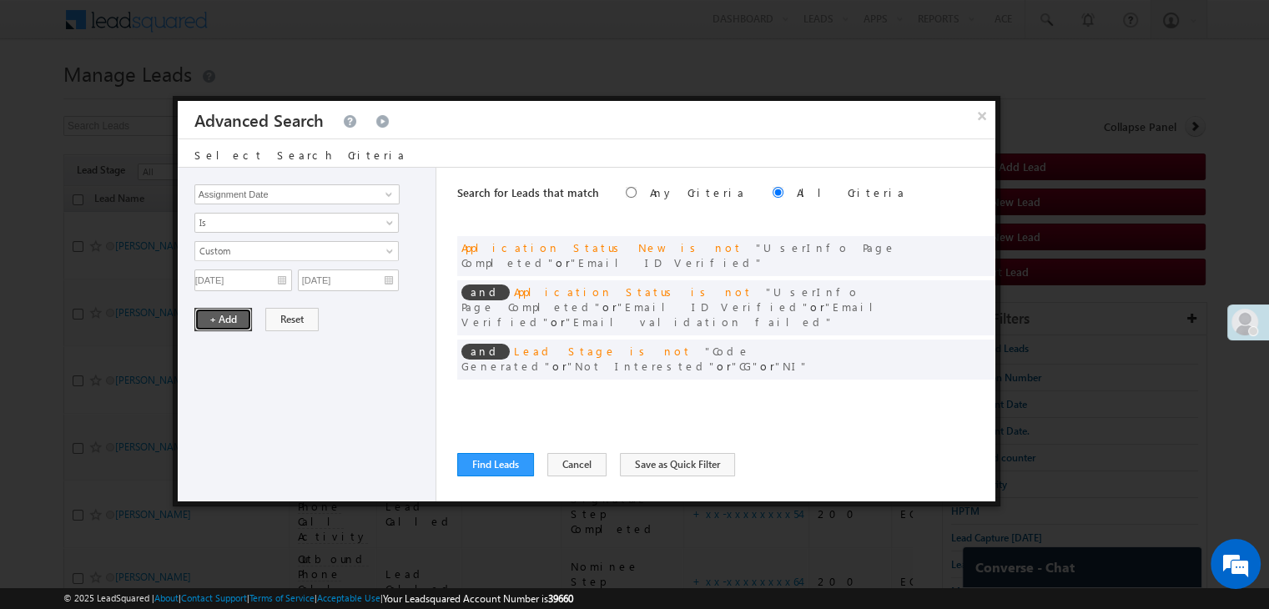
click at [212, 309] on button "+ Add" at bounding box center [223, 319] width 58 height 23
click at [517, 461] on button "Find Leads" at bounding box center [495, 464] width 77 height 23
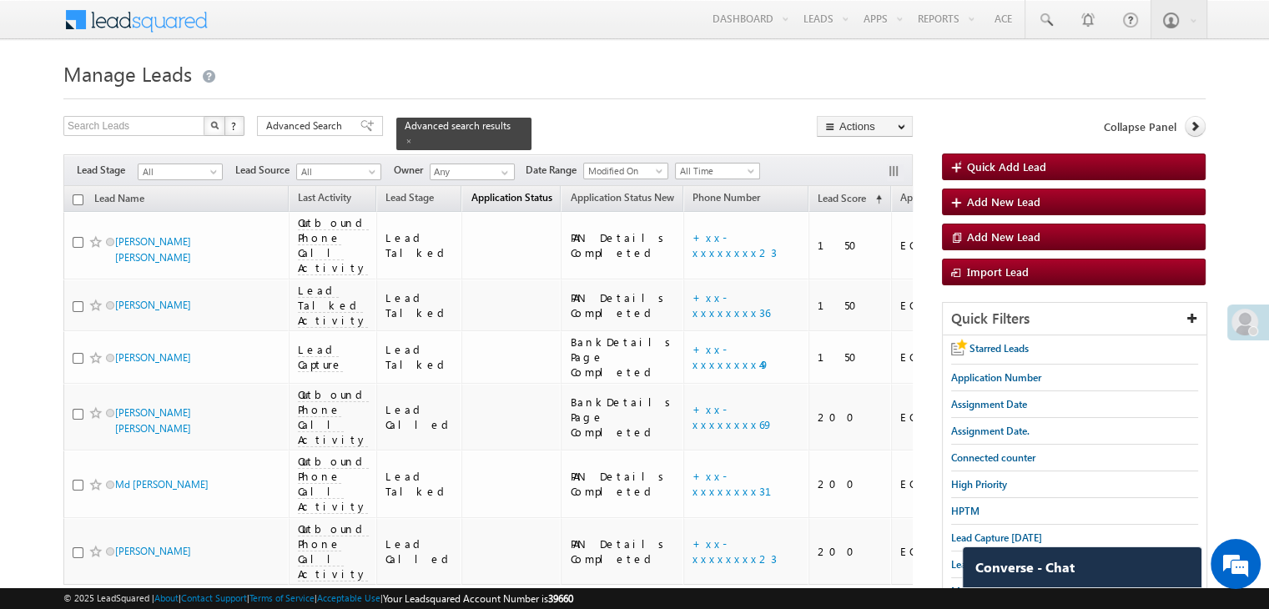
click at [473, 191] on span "Application Status" at bounding box center [511, 197] width 81 height 13
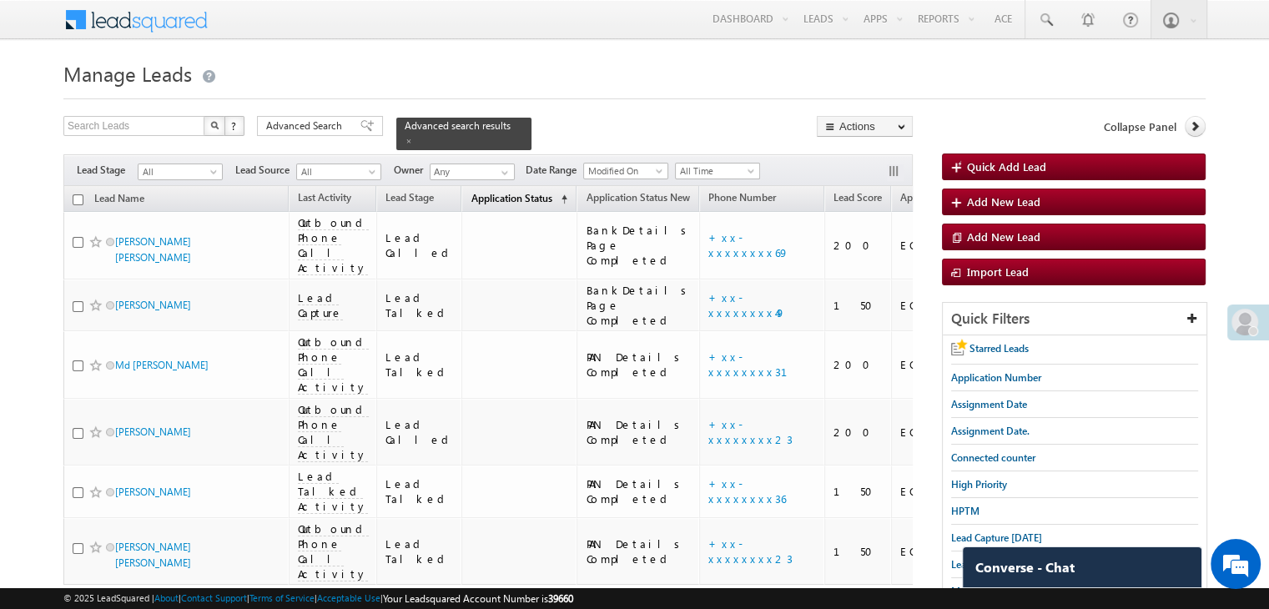
click at [471, 194] on span "Application Status" at bounding box center [511, 198] width 81 height 13
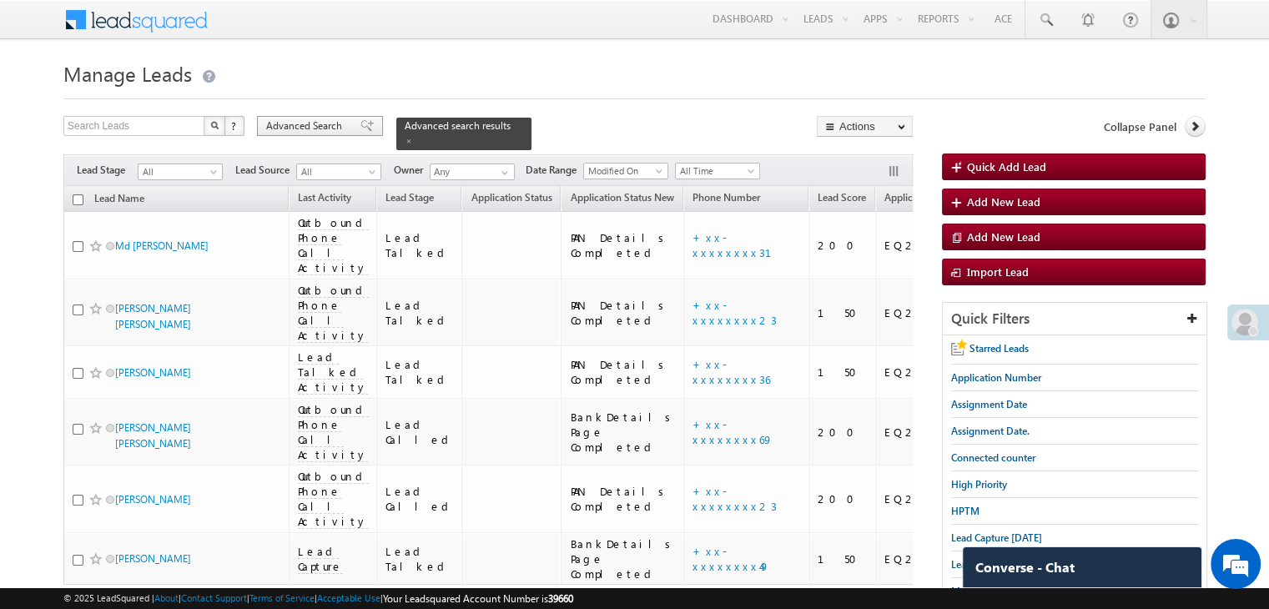
click at [347, 131] on div "Advanced Search" at bounding box center [320, 126] width 126 height 20
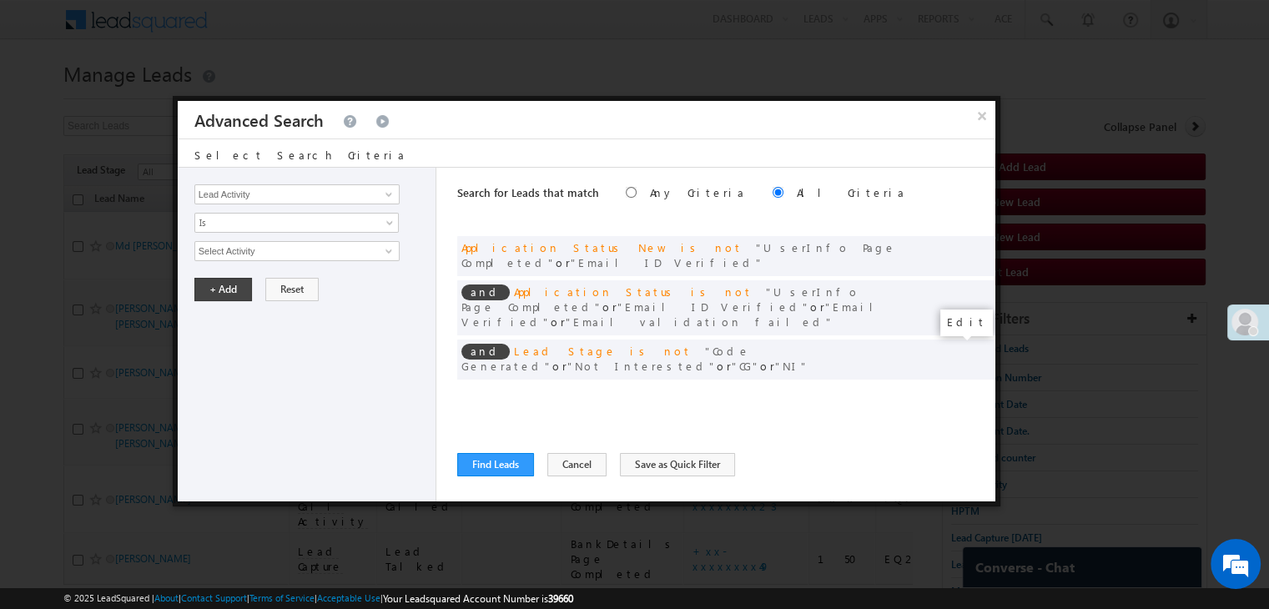
click at [958, 388] on span at bounding box center [957, 394] width 12 height 12
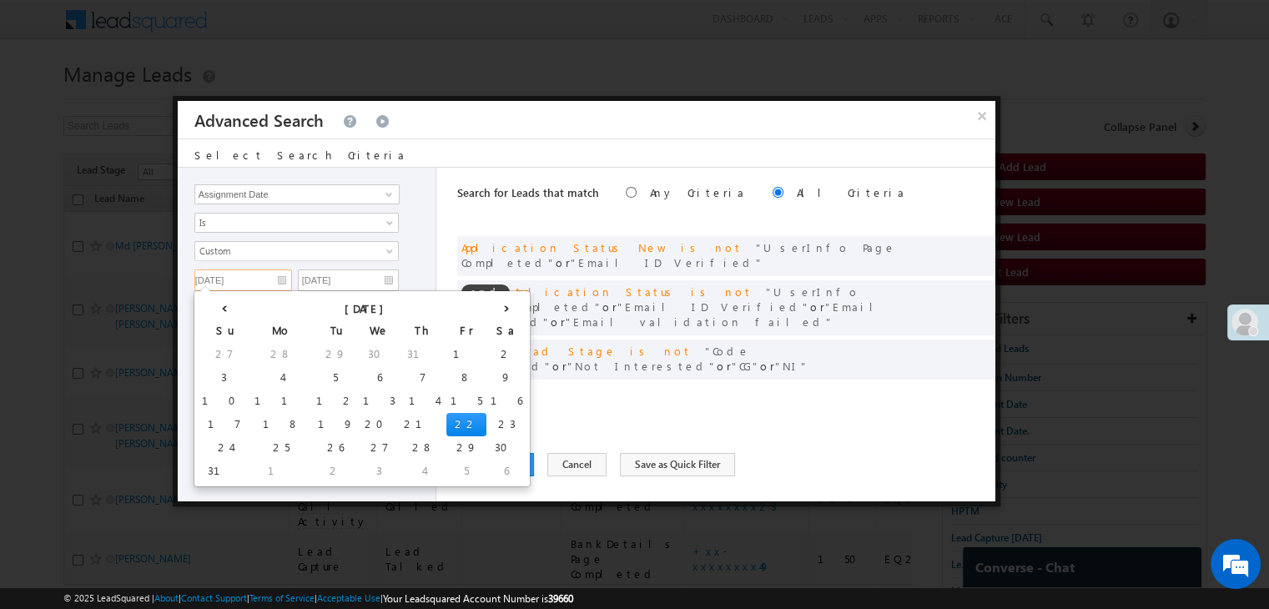
click at [249, 270] on input "08/22/25" at bounding box center [243, 280] width 98 height 22
click at [206, 421] on td "17" at bounding box center [224, 424] width 53 height 23
type input "08/17/25"
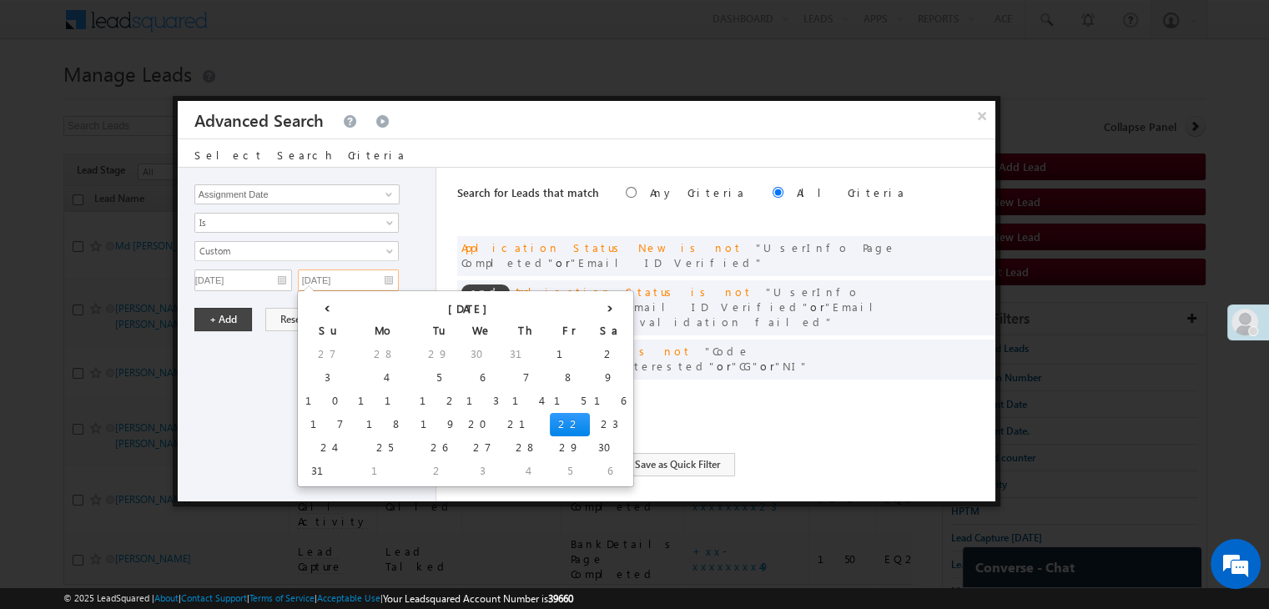
click at [377, 279] on input "08/22/25" at bounding box center [348, 280] width 101 height 22
click at [462, 413] on td "20" at bounding box center [482, 424] width 41 height 23
type input "08/20/25"
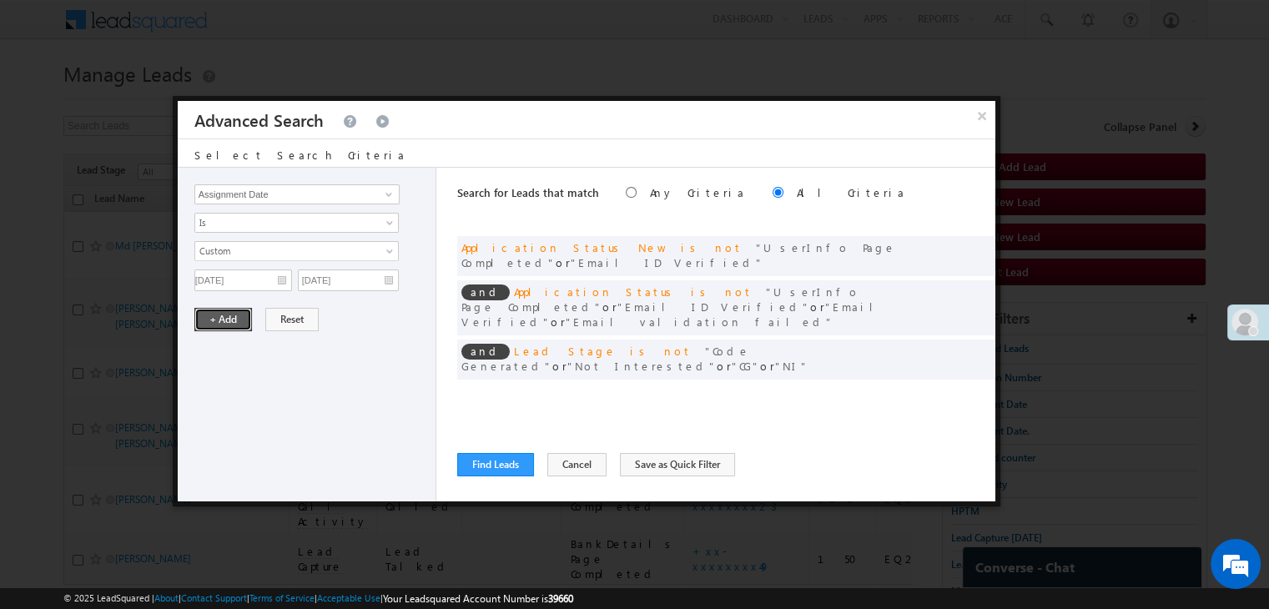
click at [207, 316] on button "+ Add" at bounding box center [223, 319] width 58 height 23
click at [477, 467] on button "Find Leads" at bounding box center [495, 464] width 77 height 23
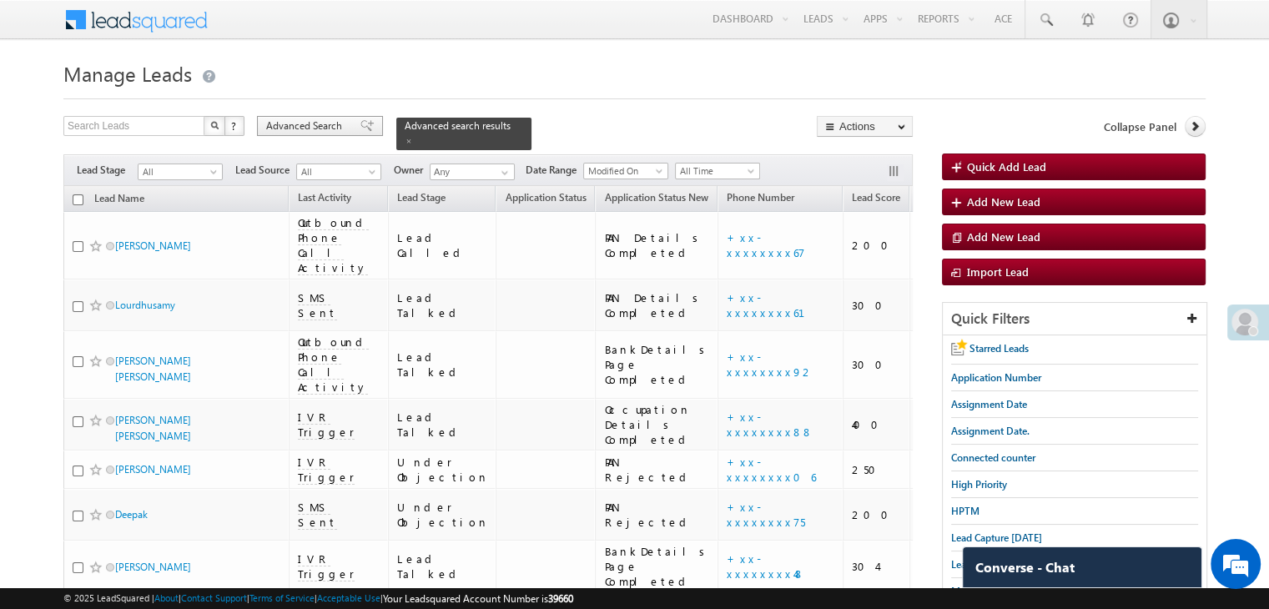
click at [294, 127] on span "Advanced Search" at bounding box center [306, 125] width 81 height 15
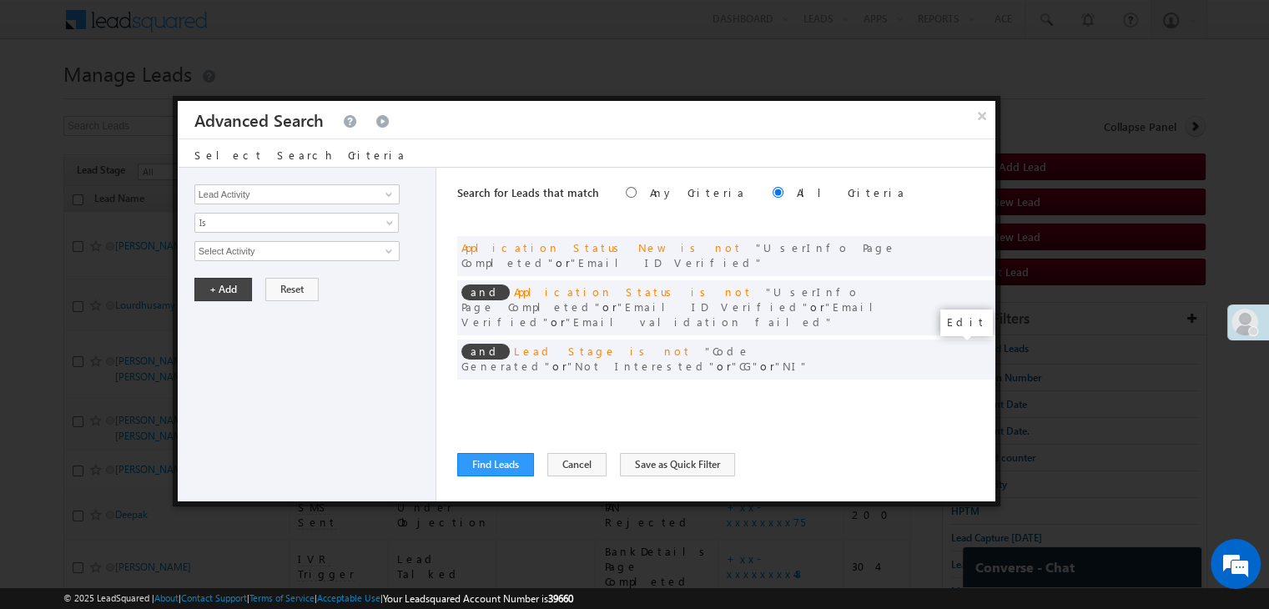
click at [954, 388] on span at bounding box center [957, 394] width 12 height 12
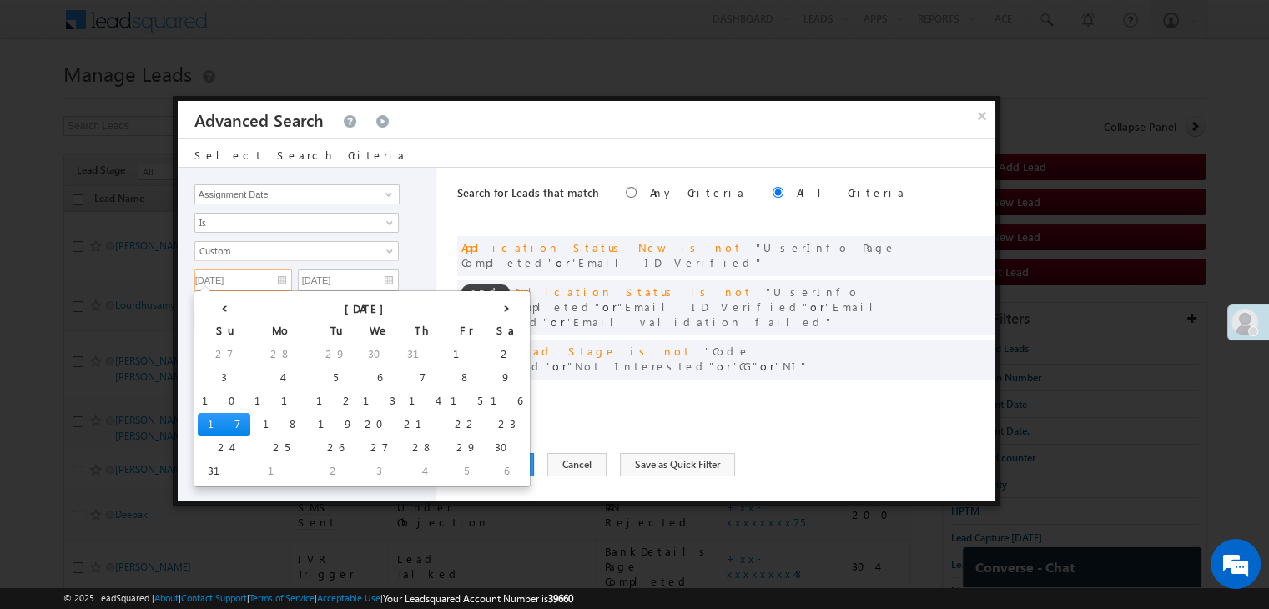
click at [267, 280] on input "08/17/25" at bounding box center [243, 280] width 98 height 22
click at [359, 400] on td "13" at bounding box center [379, 401] width 41 height 23
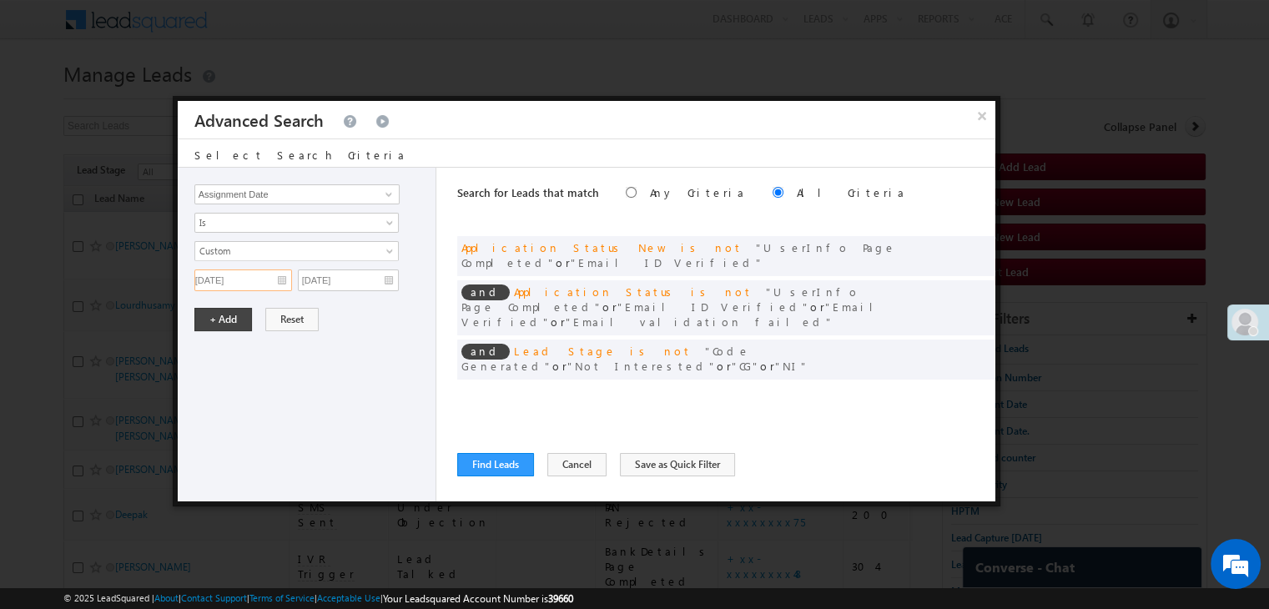
type input "08/13/25"
click at [368, 284] on input "08/20/25" at bounding box center [348, 280] width 101 height 22
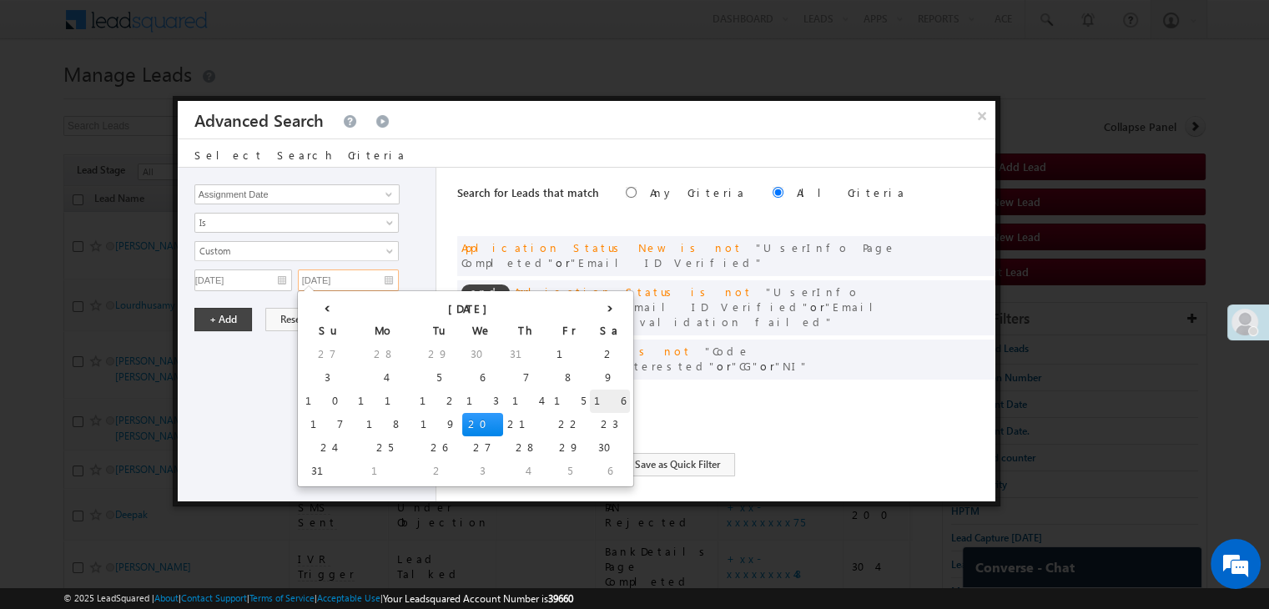
click at [590, 402] on td "16" at bounding box center [610, 401] width 40 height 23
type input "08/16/25"
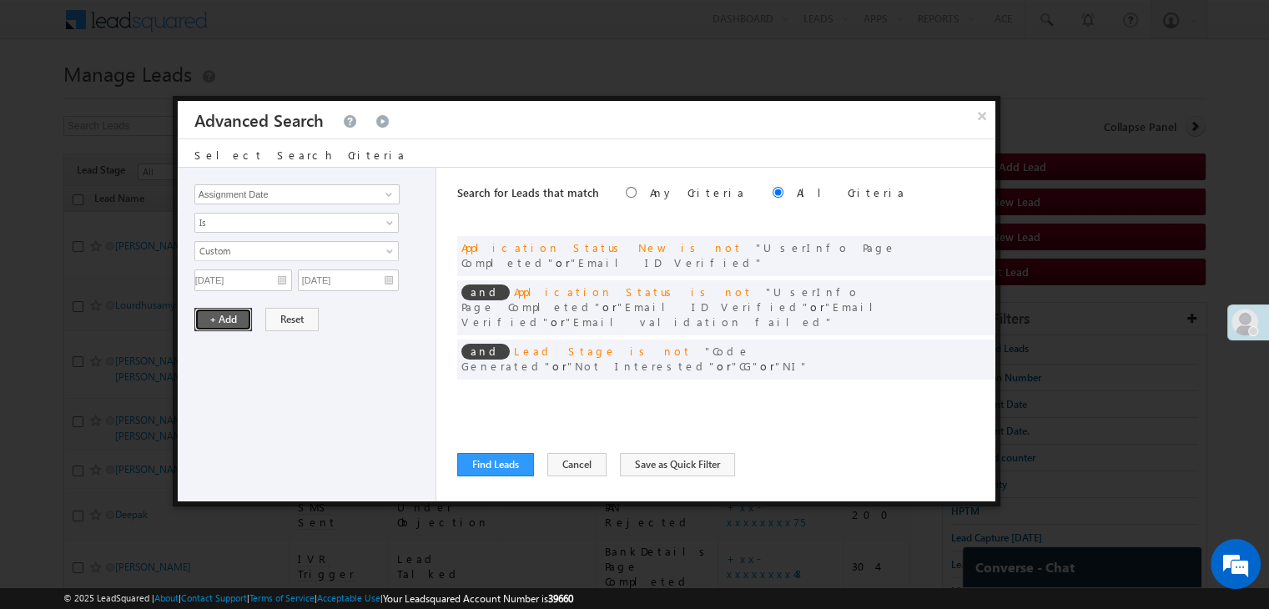
click at [227, 313] on button "+ Add" at bounding box center [223, 319] width 58 height 23
click at [477, 465] on button "Find Leads" at bounding box center [495, 464] width 77 height 23
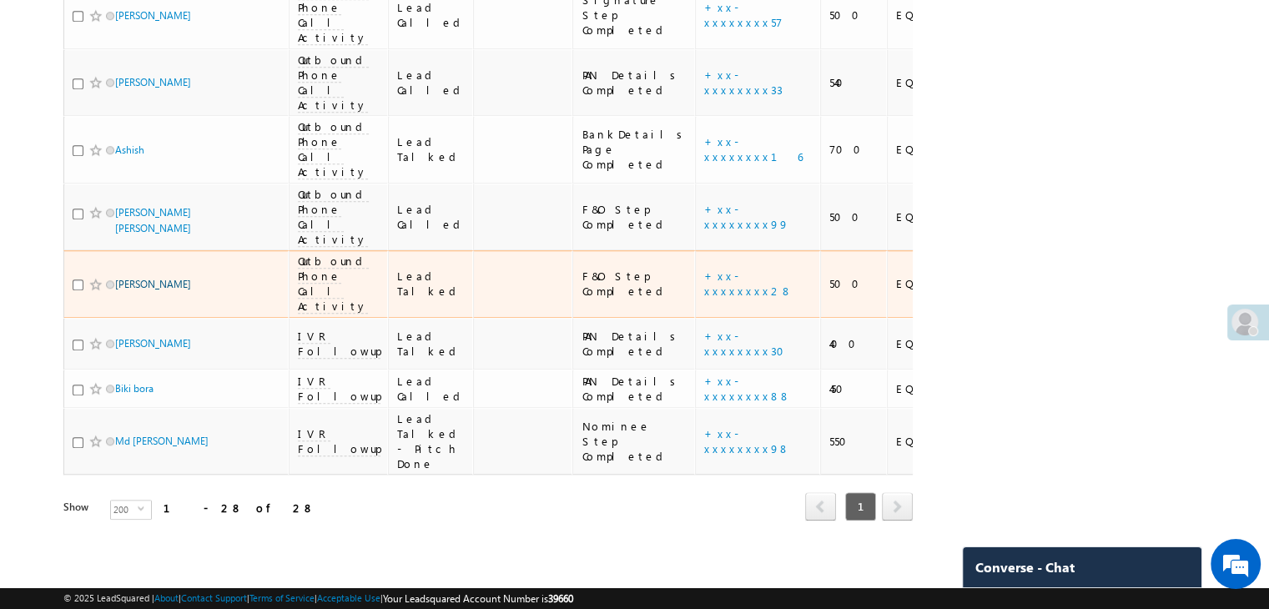
scroll to position [2450, 0]
